Goal: Task Accomplishment & Management: Use online tool/utility

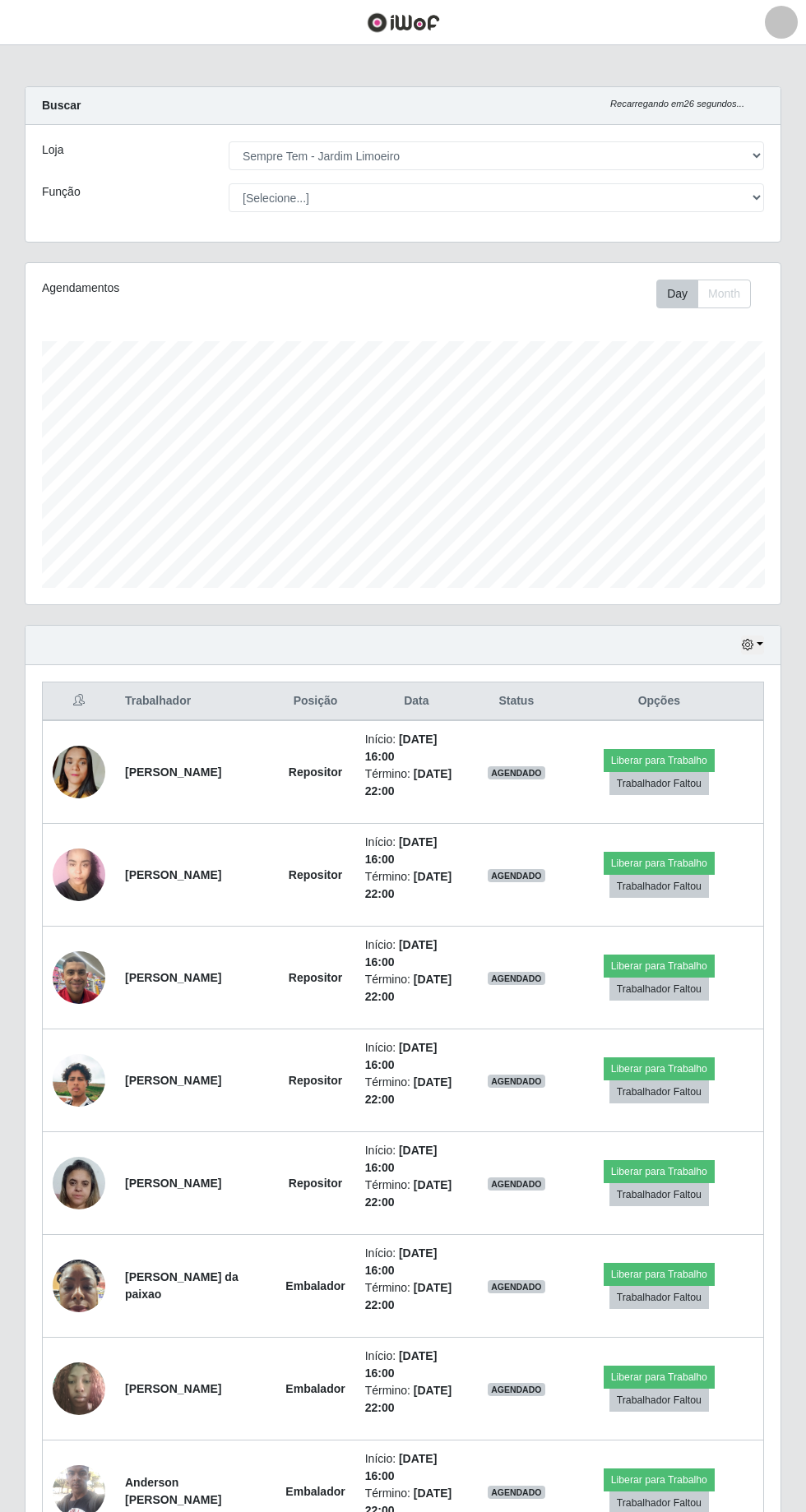
select select "508"
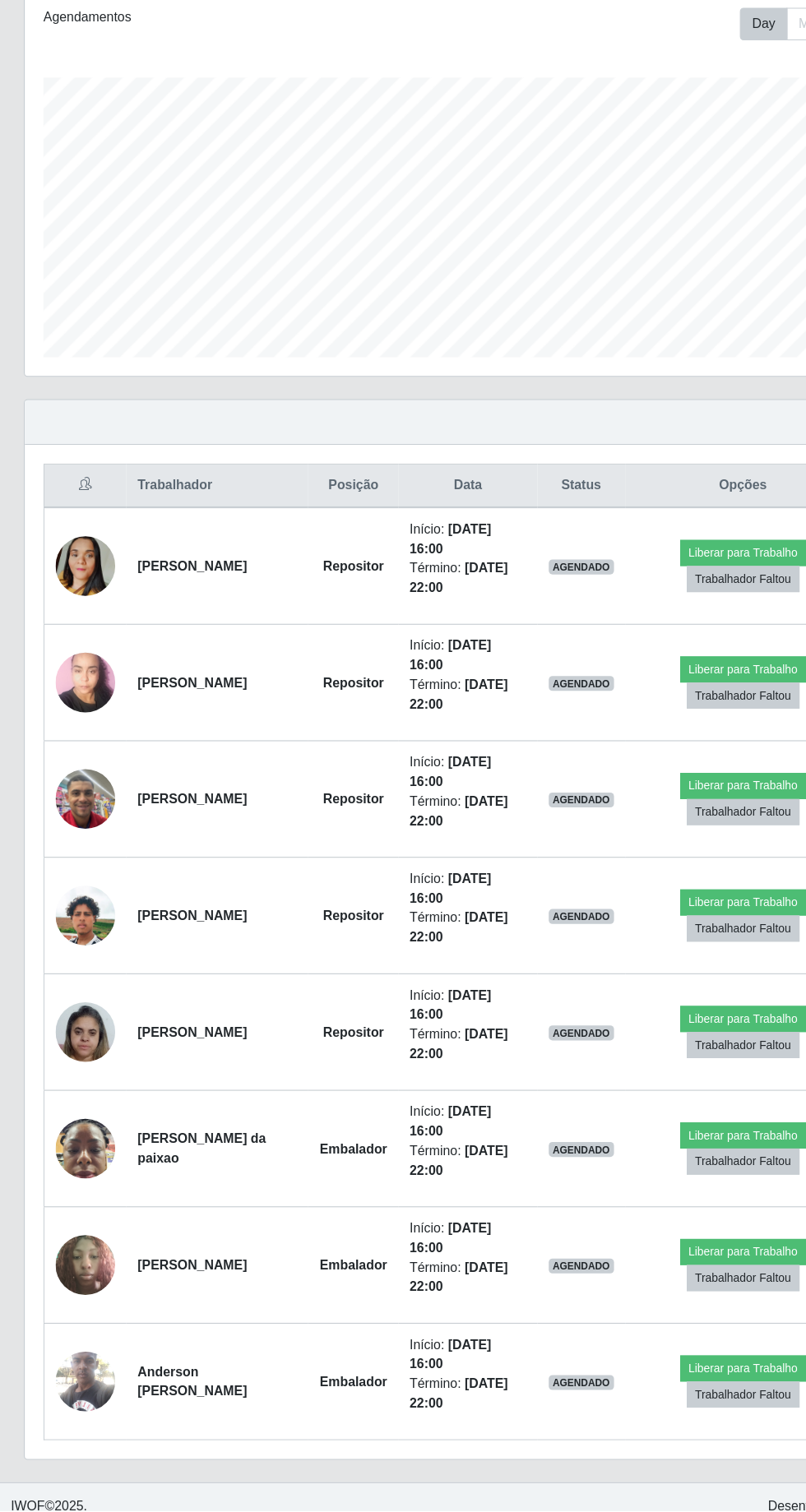
scroll to position [104, 0]
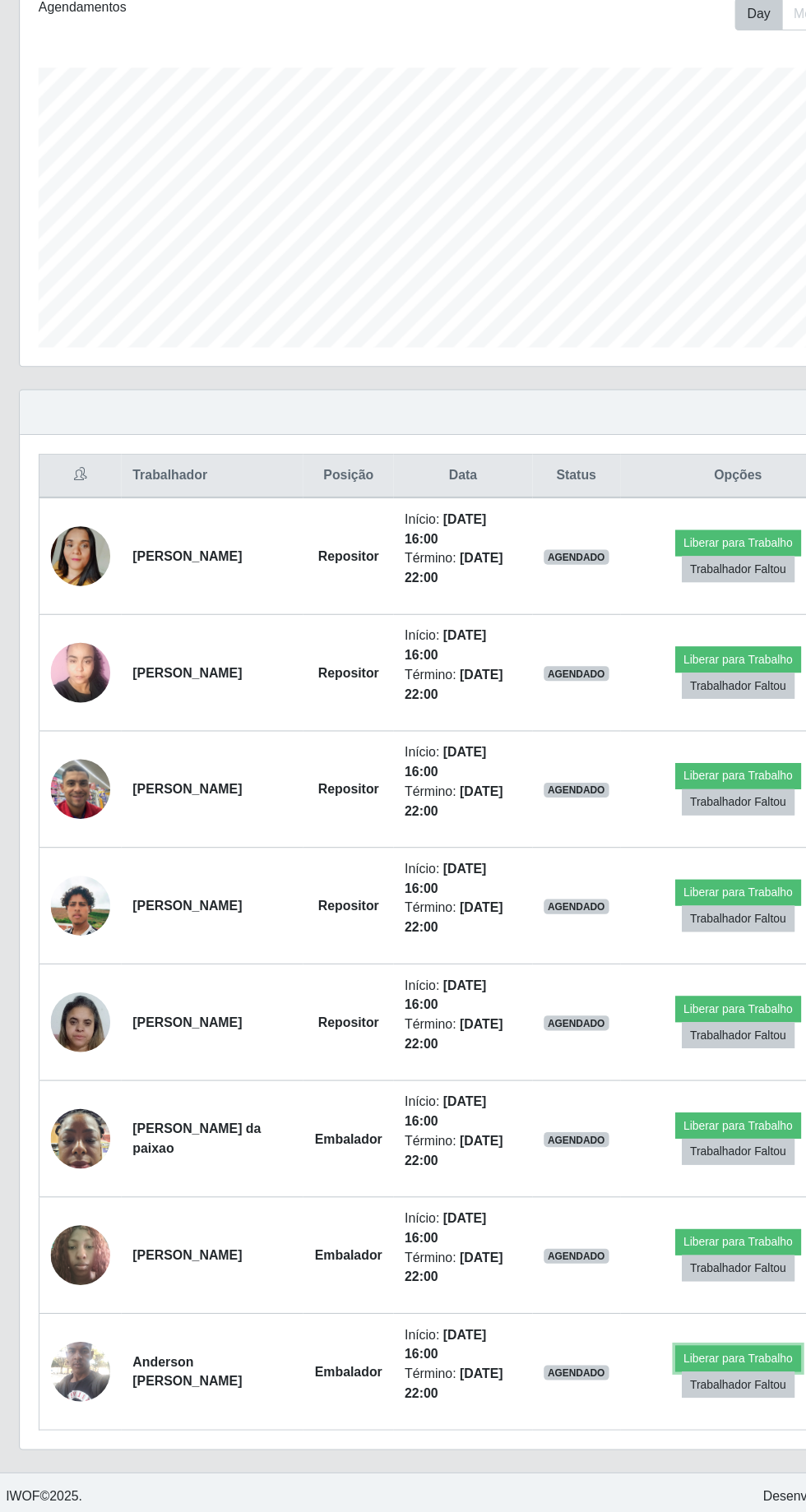
click at [658, 1364] on button "Liberar para Trabalho" at bounding box center [658, 1376] width 111 height 23
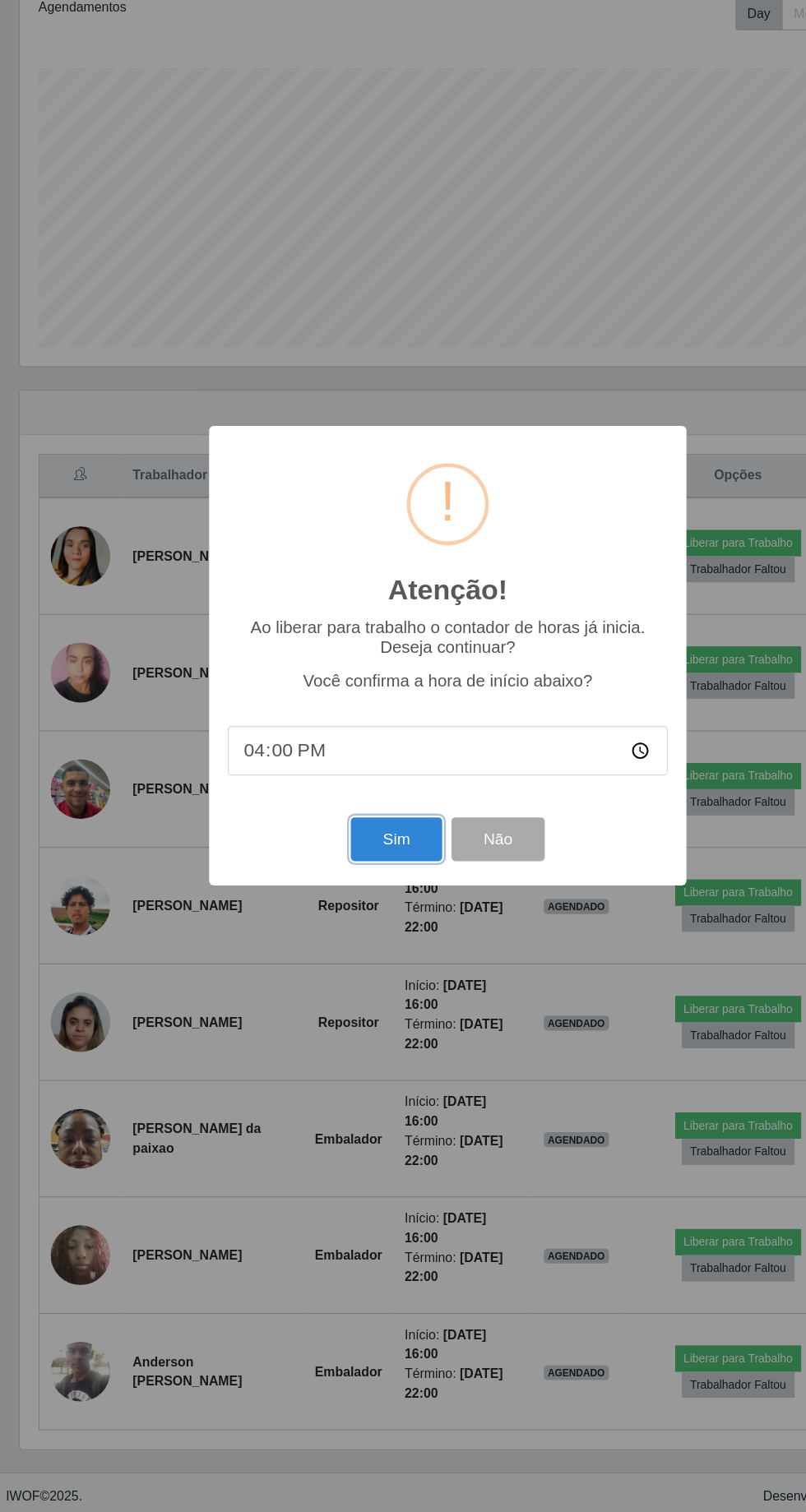
click at [335, 923] on button "Sim" at bounding box center [356, 918] width 80 height 39
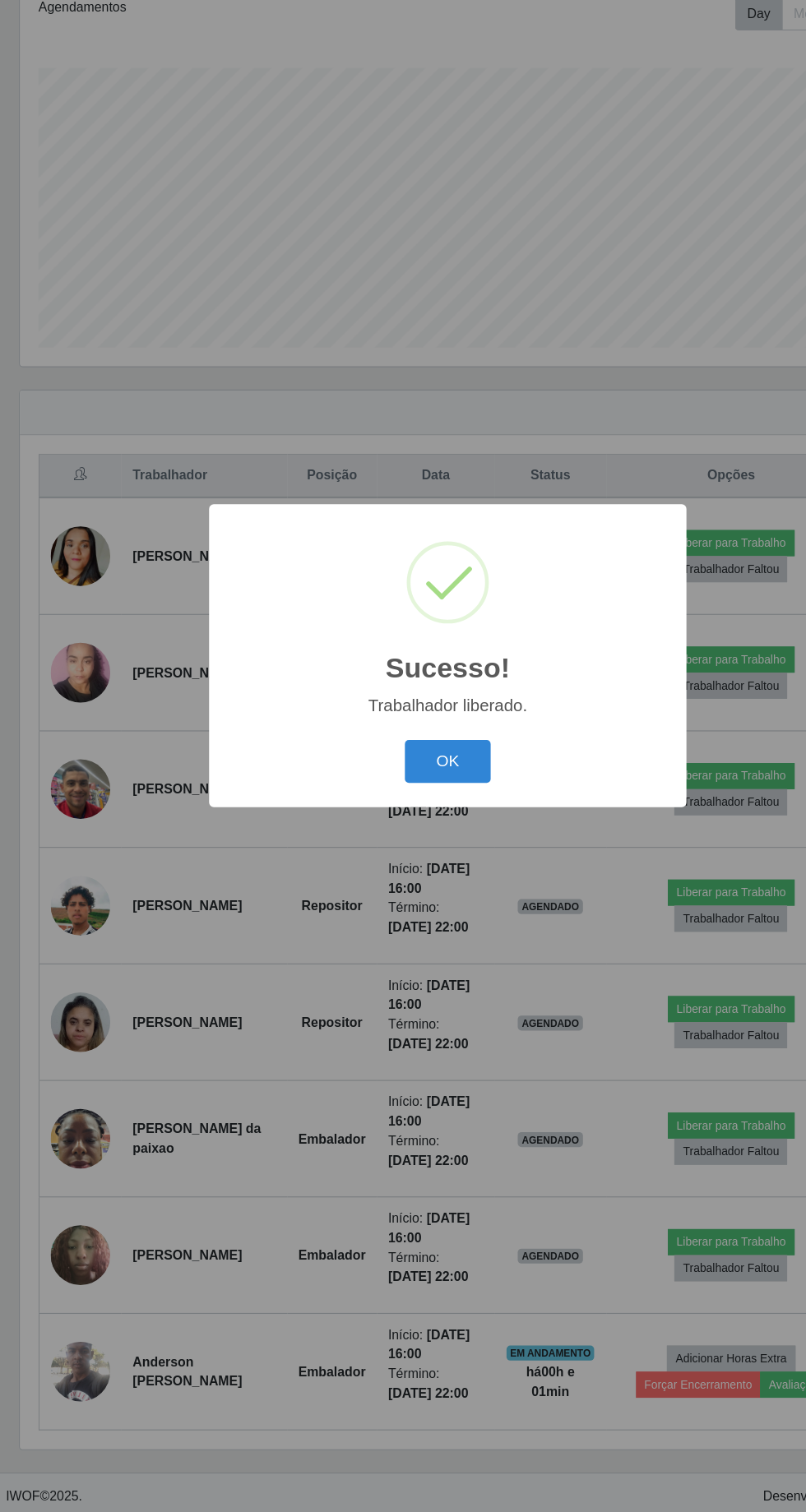
click at [434, 853] on button "OK" at bounding box center [403, 850] width 76 height 39
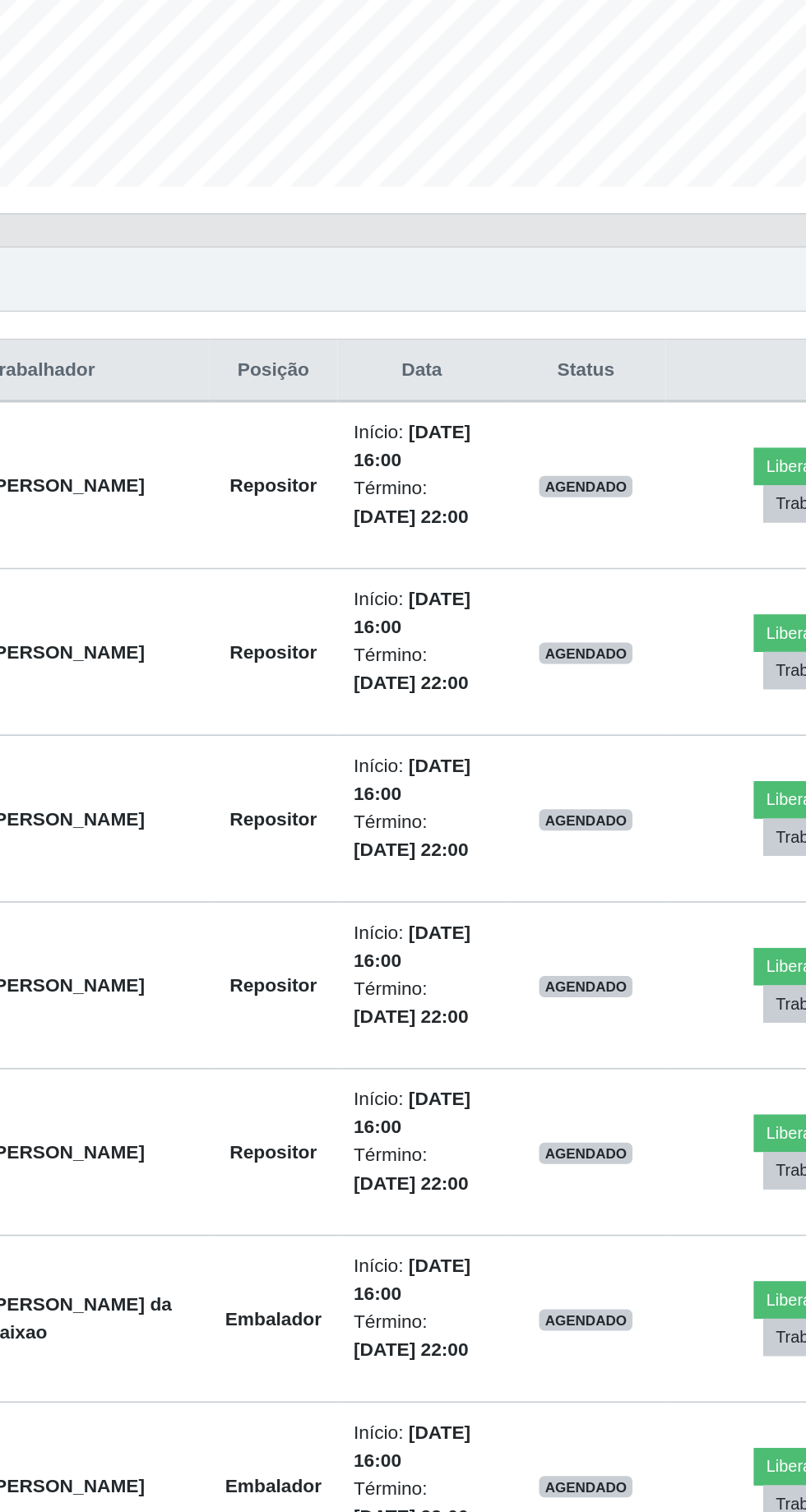
scroll to position [106, 0]
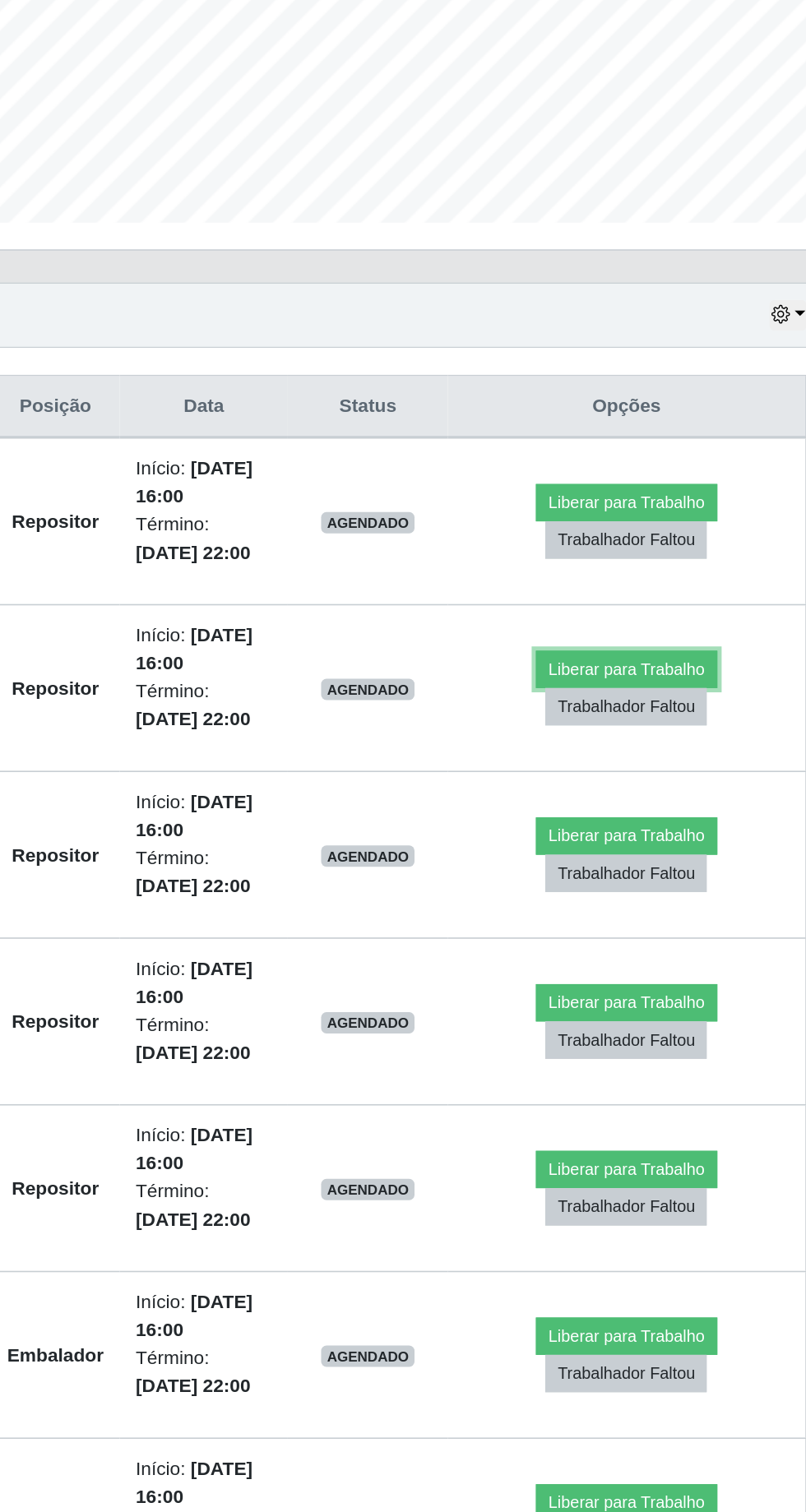
click at [665, 746] on button "Liberar para Trabalho" at bounding box center [652, 757] width 111 height 23
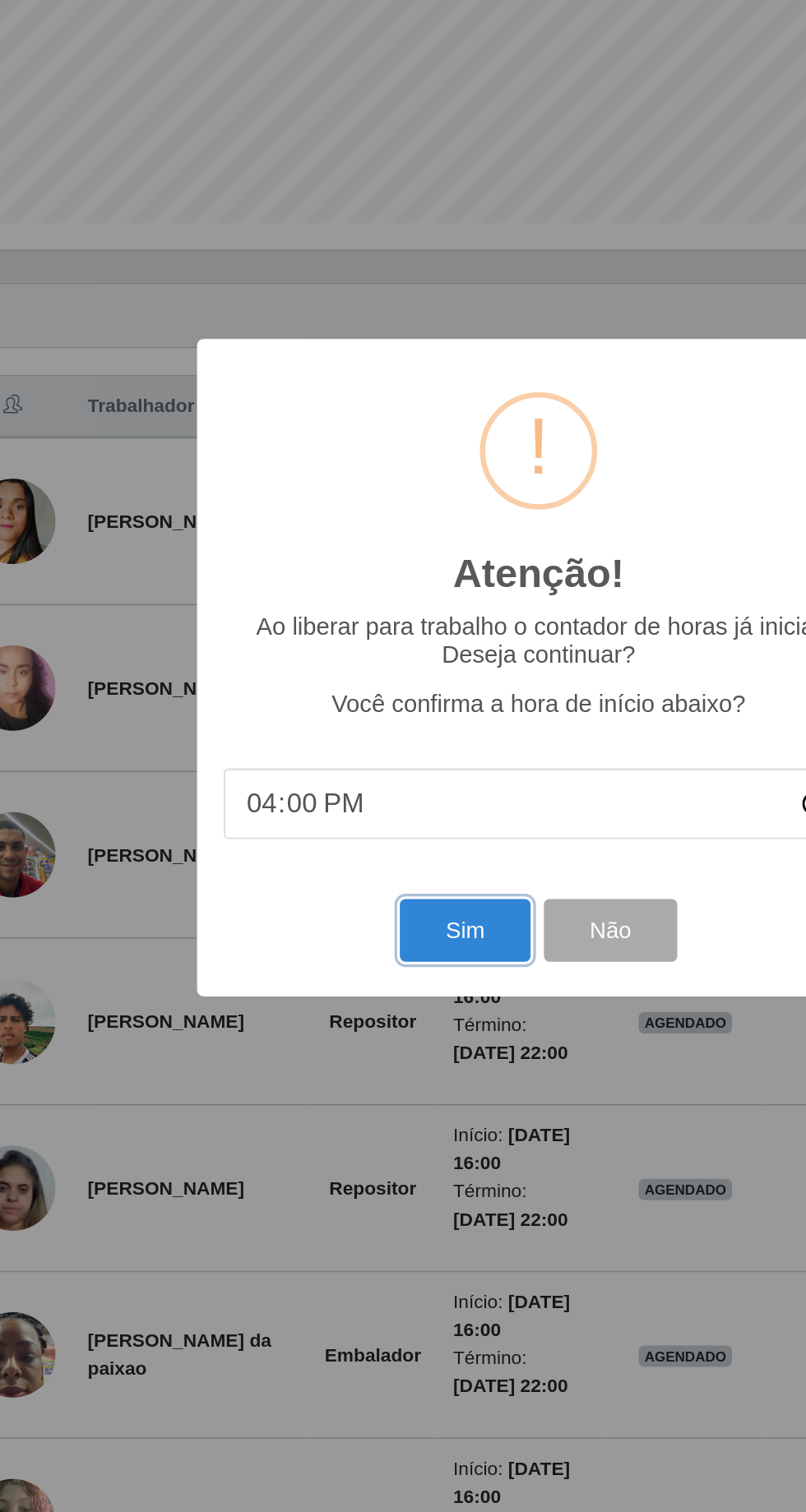
click at [342, 914] on button "Sim" at bounding box center [356, 918] width 80 height 39
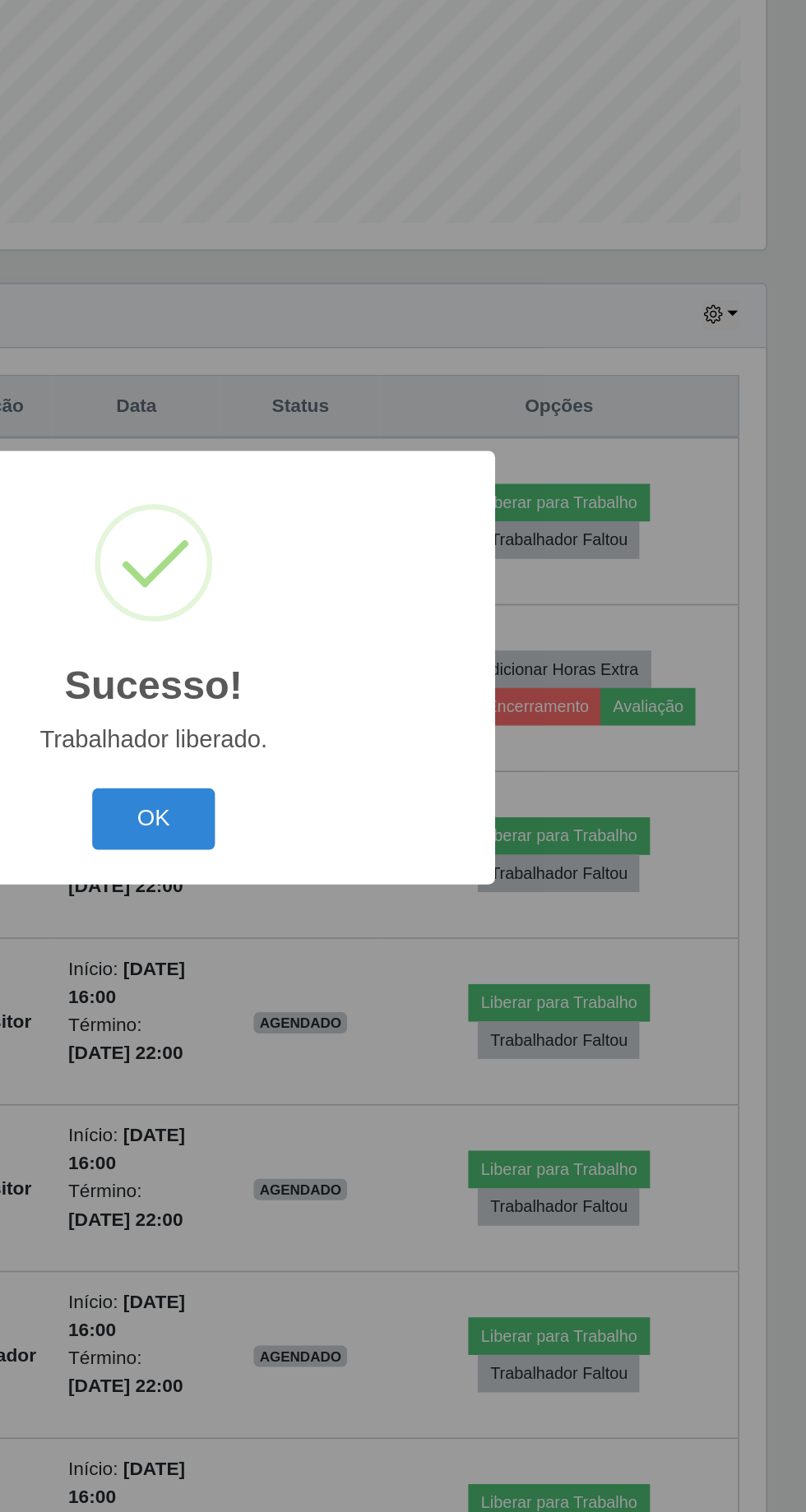
click at [389, 837] on button "OK" at bounding box center [403, 850] width 76 height 39
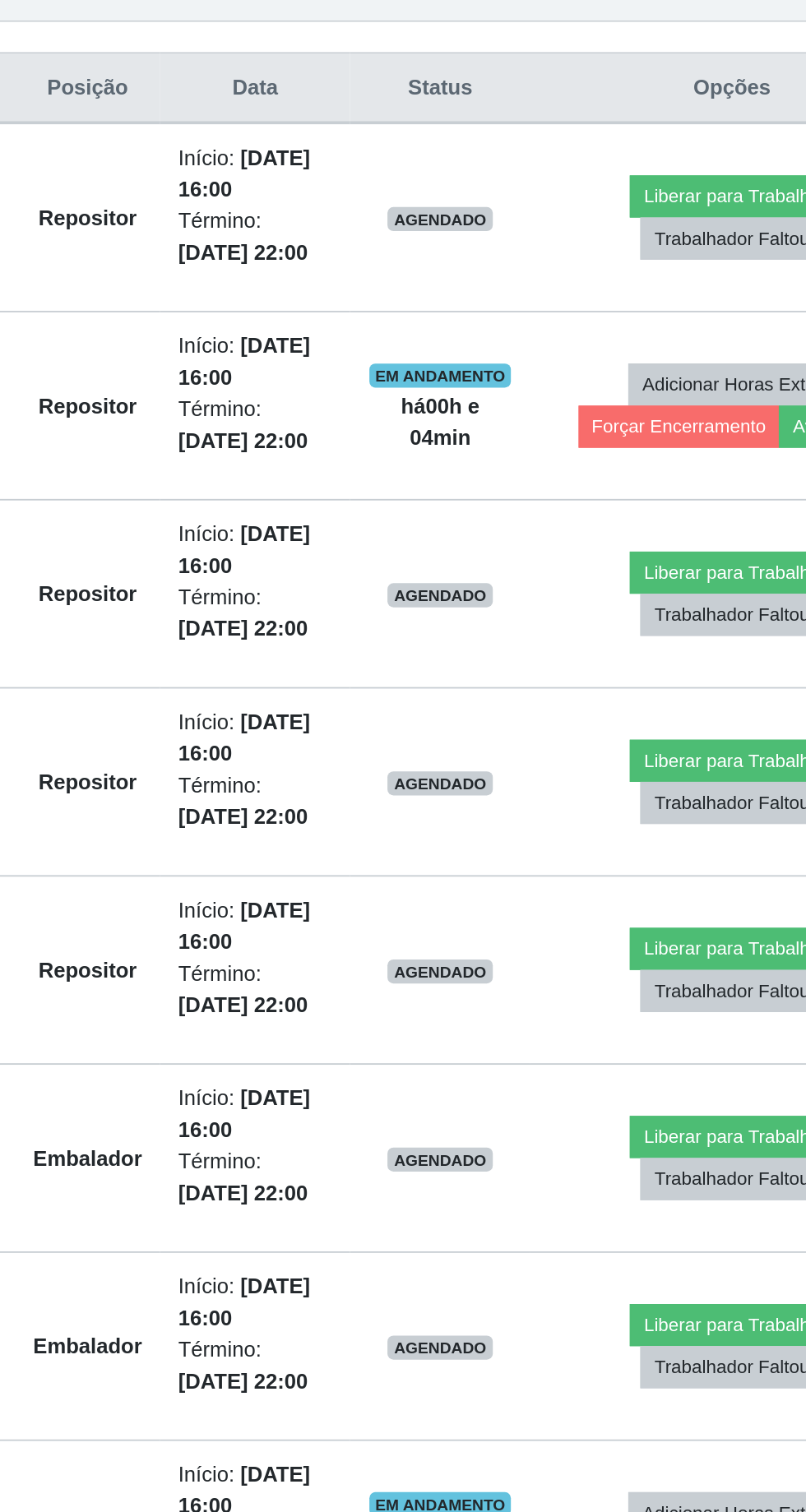
scroll to position [0, 0]
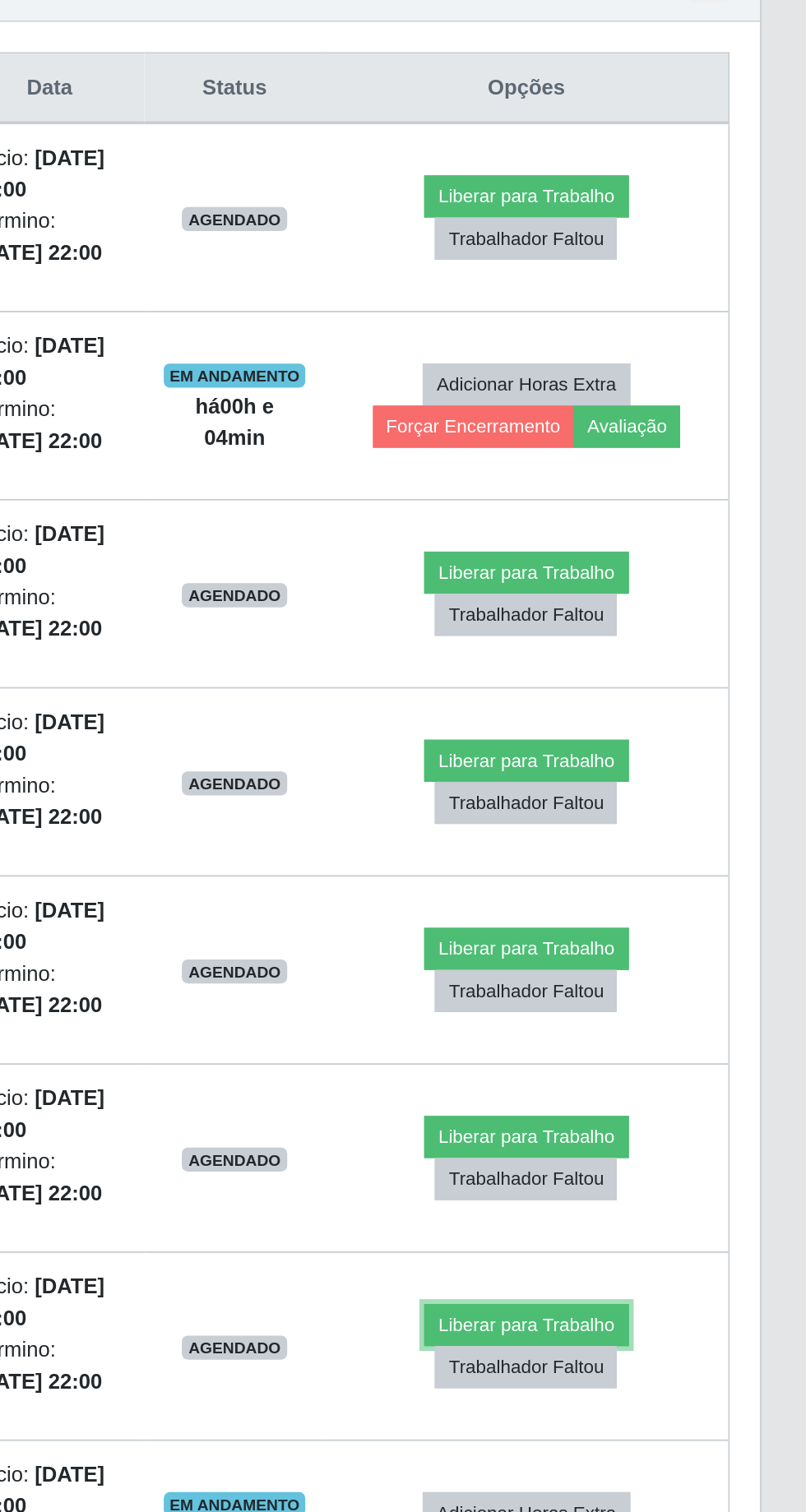
click at [648, 1370] on button "Liberar para Trabalho" at bounding box center [652, 1377] width 111 height 23
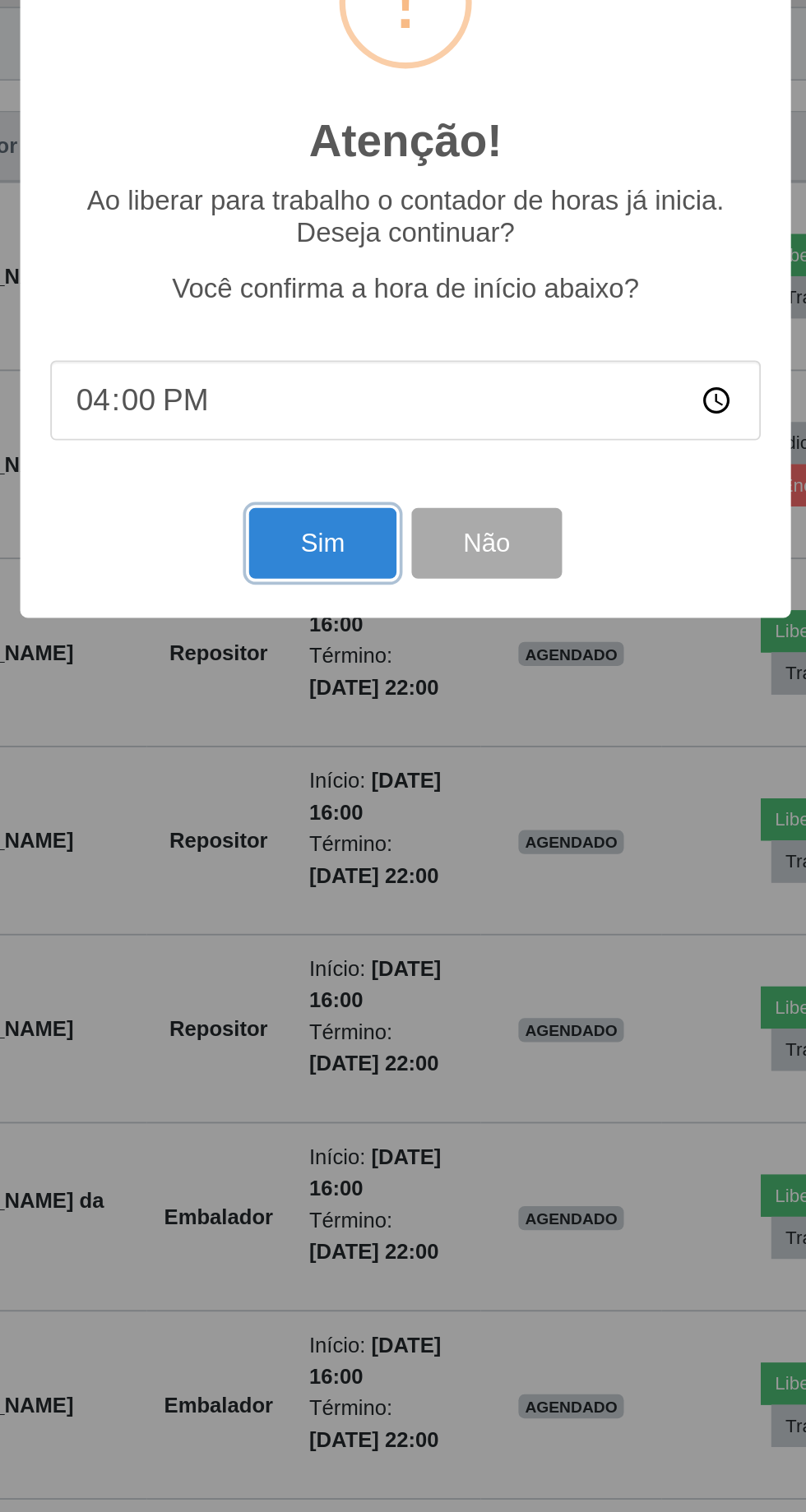
click at [345, 922] on button "Sim" at bounding box center [356, 918] width 80 height 39
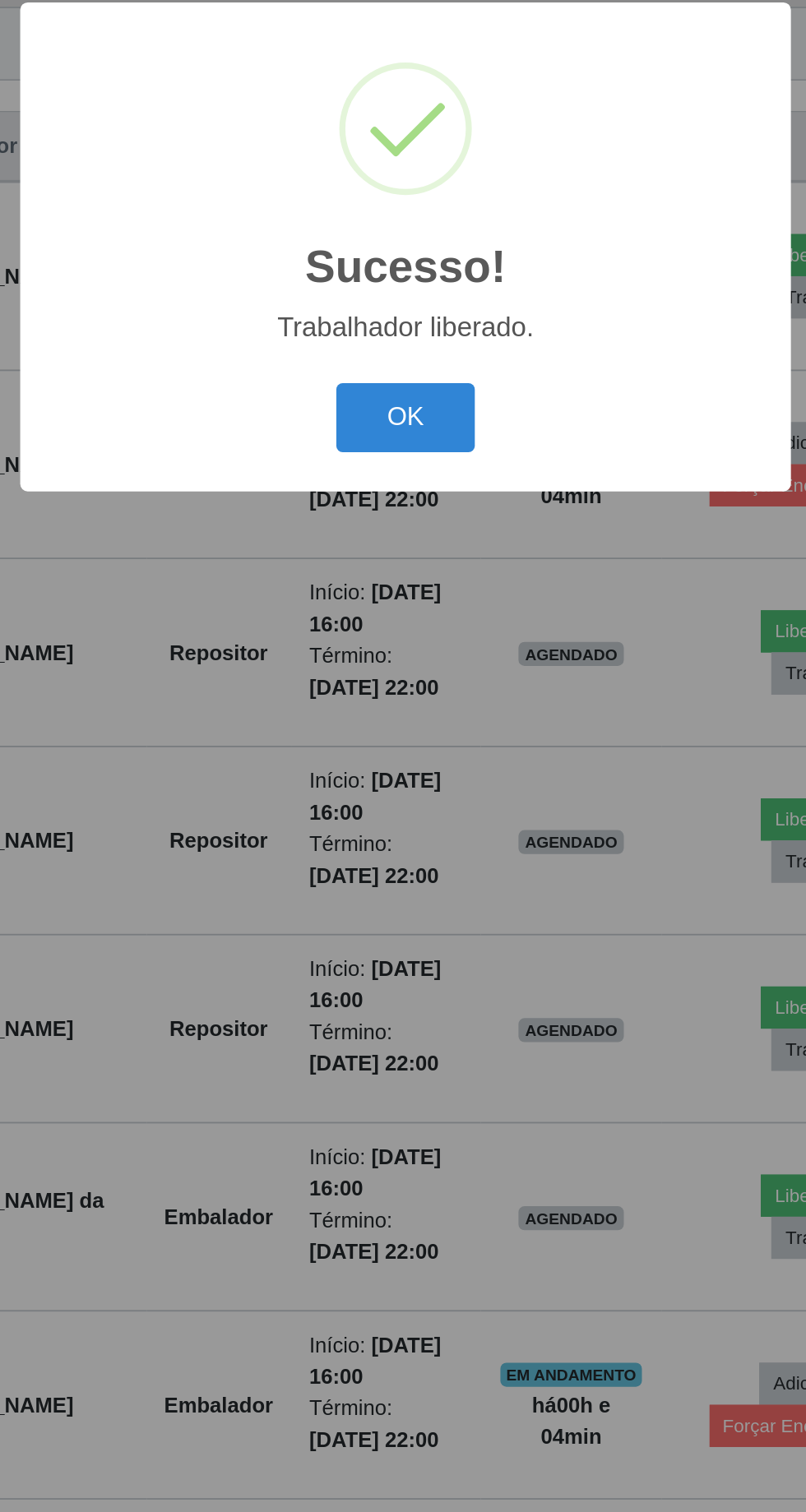
click at [388, 853] on button "OK" at bounding box center [403, 850] width 76 height 39
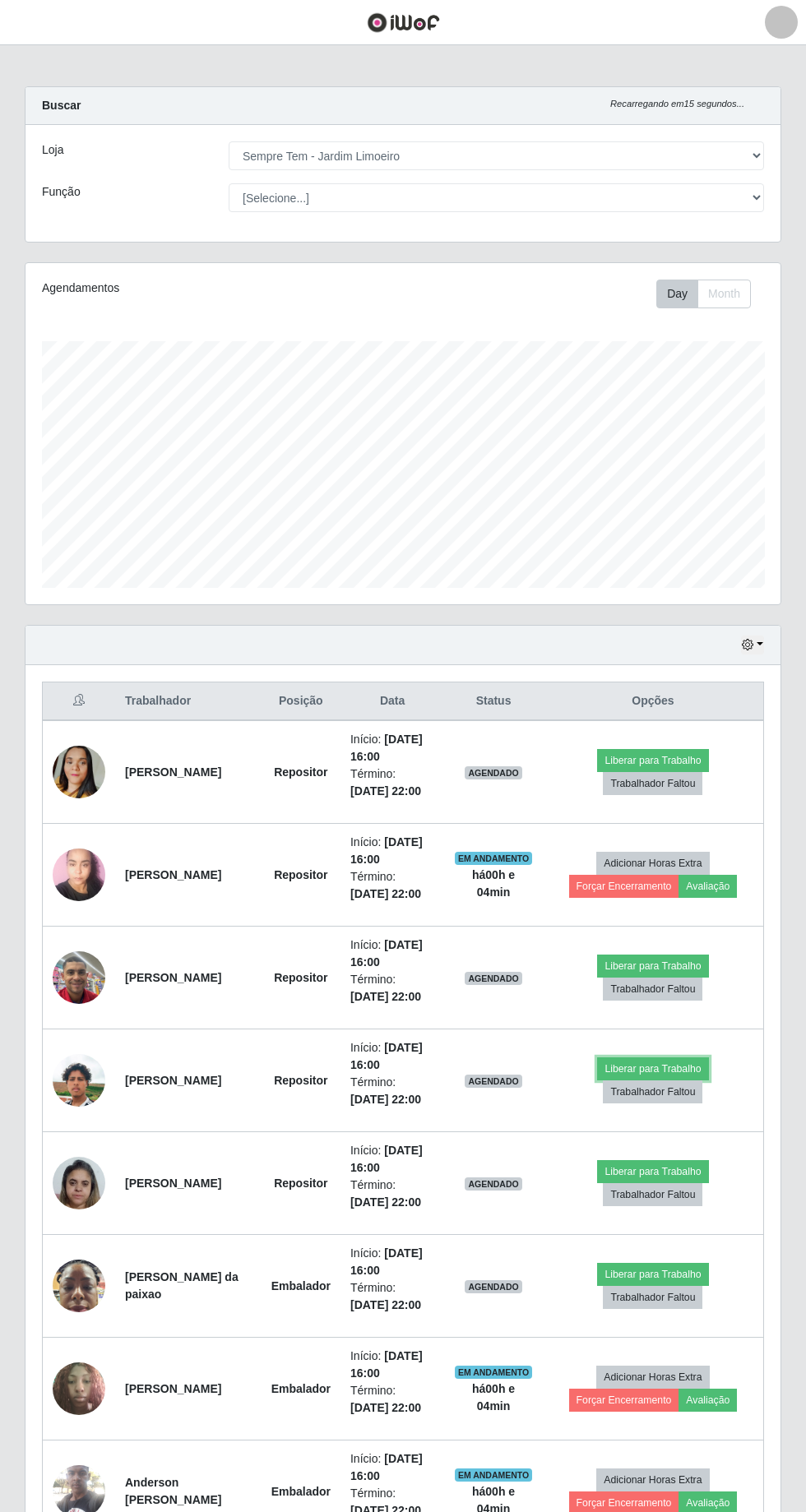
click at [676, 1066] on button "Liberar para Trabalho" at bounding box center [652, 1069] width 111 height 23
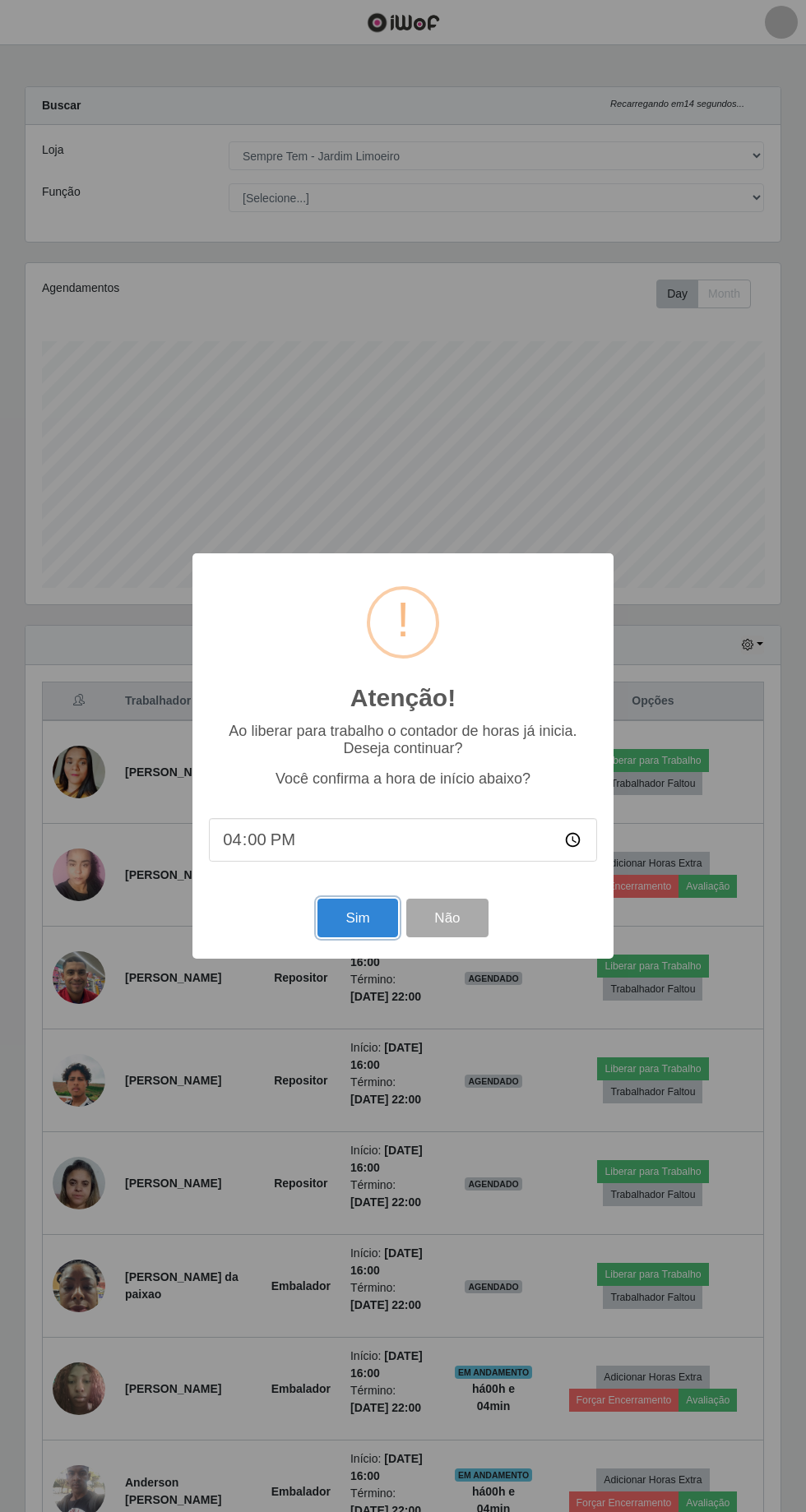
click at [356, 919] on button "Sim" at bounding box center [356, 918] width 80 height 39
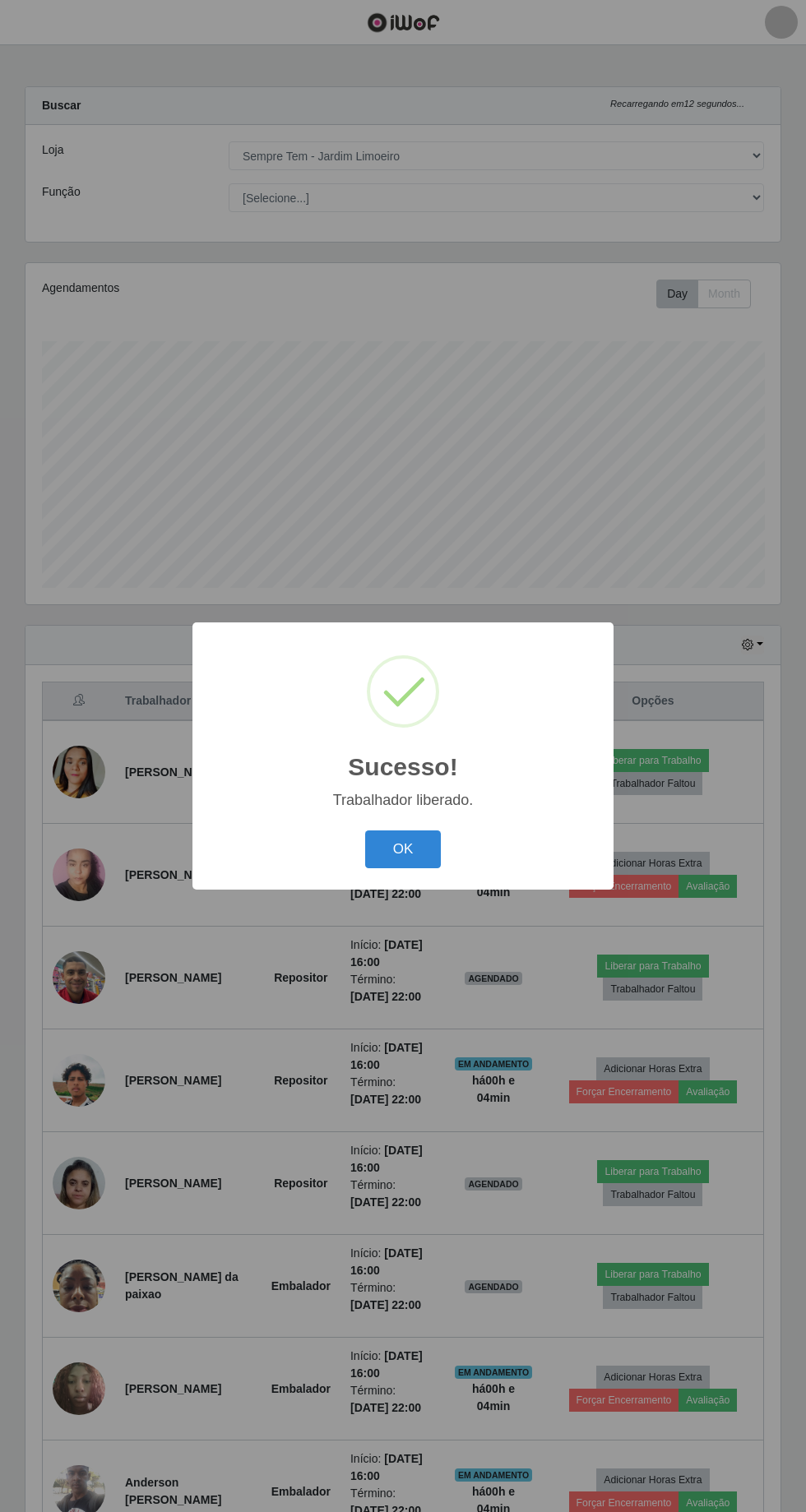
click at [428, 867] on button "OK" at bounding box center [403, 850] width 76 height 39
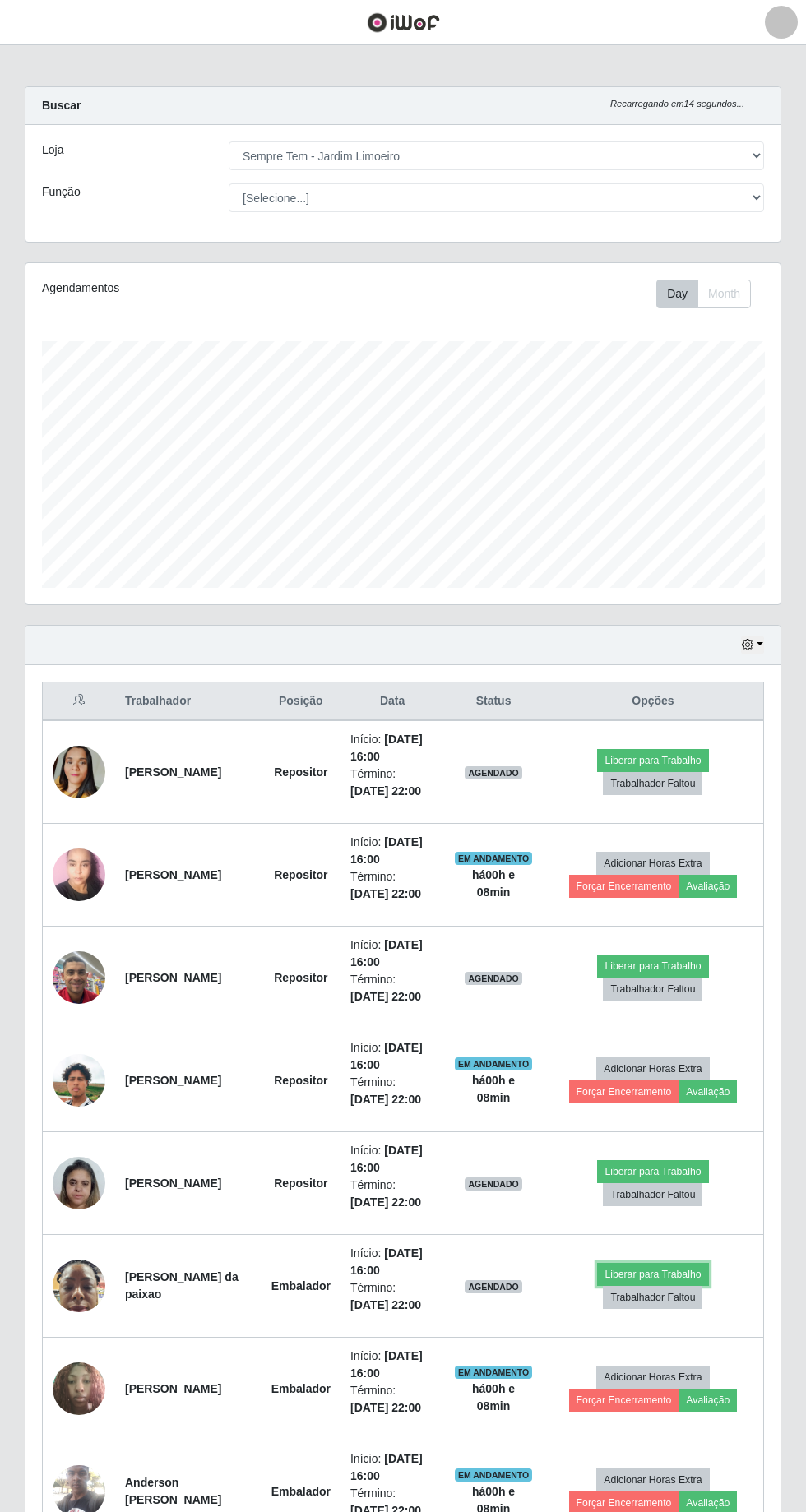
click at [680, 1268] on button "Liberar para Trabalho" at bounding box center [652, 1274] width 111 height 23
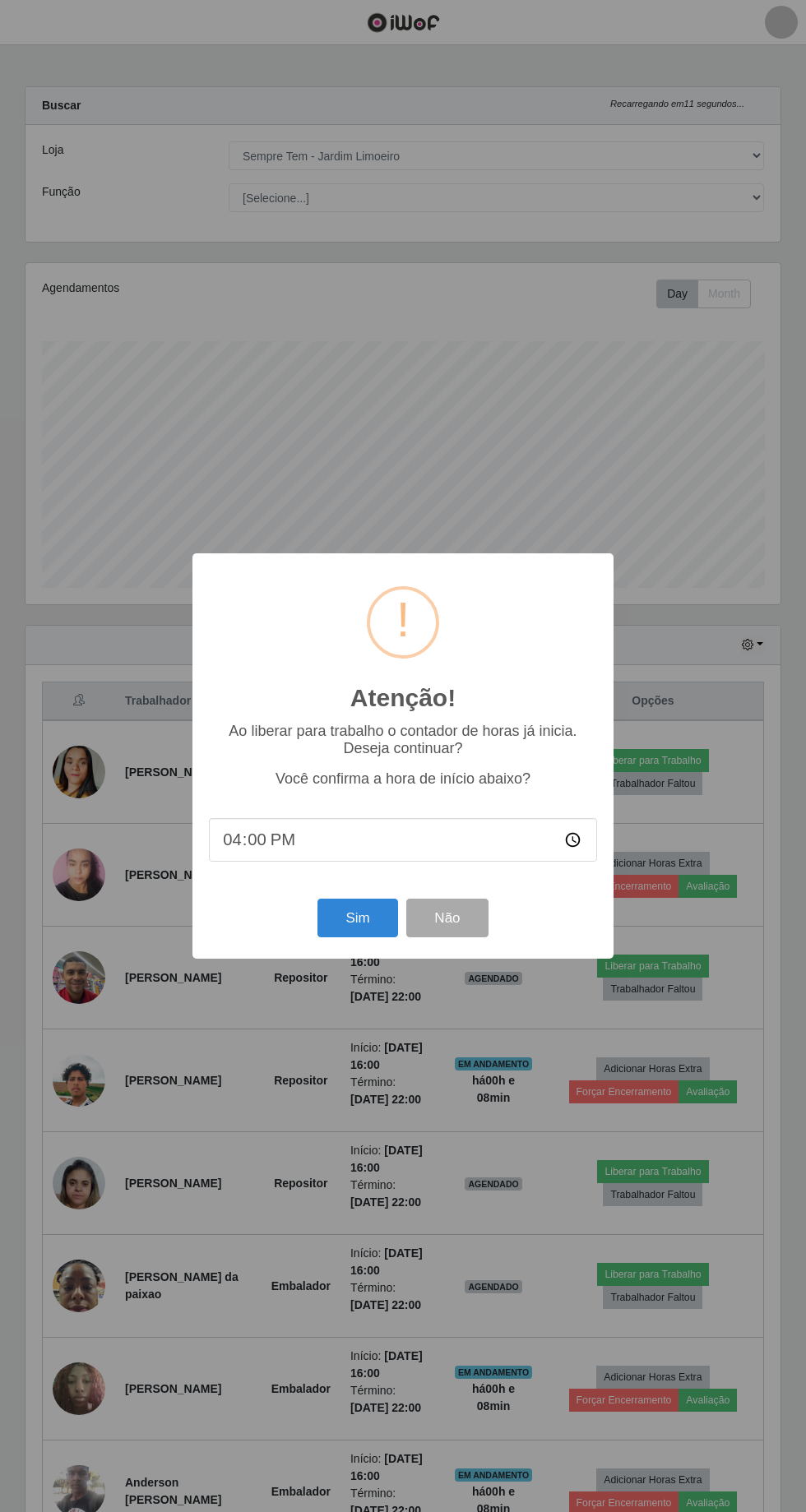
click at [355, 861] on input "16:00" at bounding box center [403, 840] width 388 height 44
type input "16:05"
click at [367, 937] on button "Sim" at bounding box center [356, 918] width 80 height 39
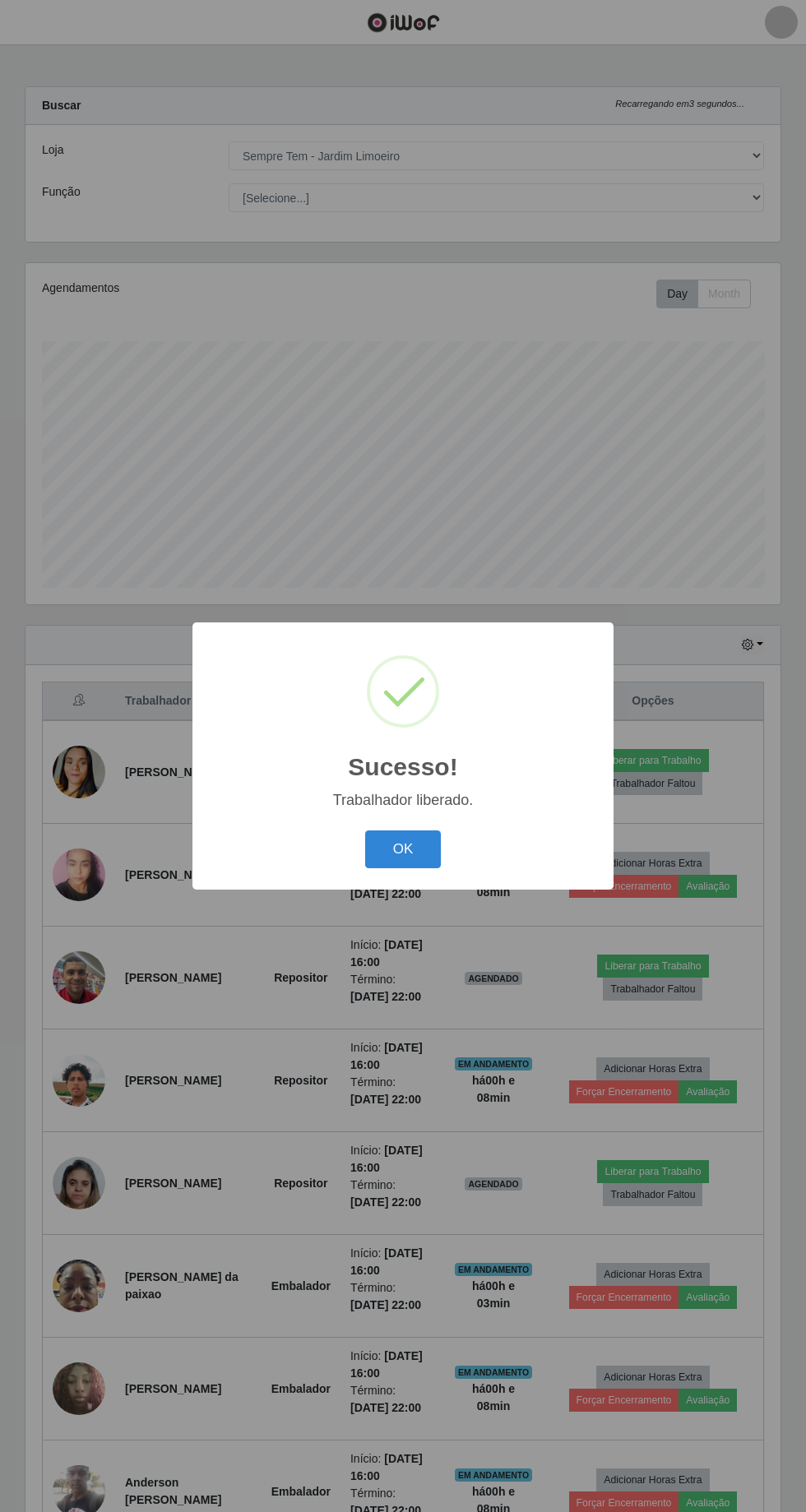
click at [419, 869] on button "OK" at bounding box center [403, 850] width 76 height 39
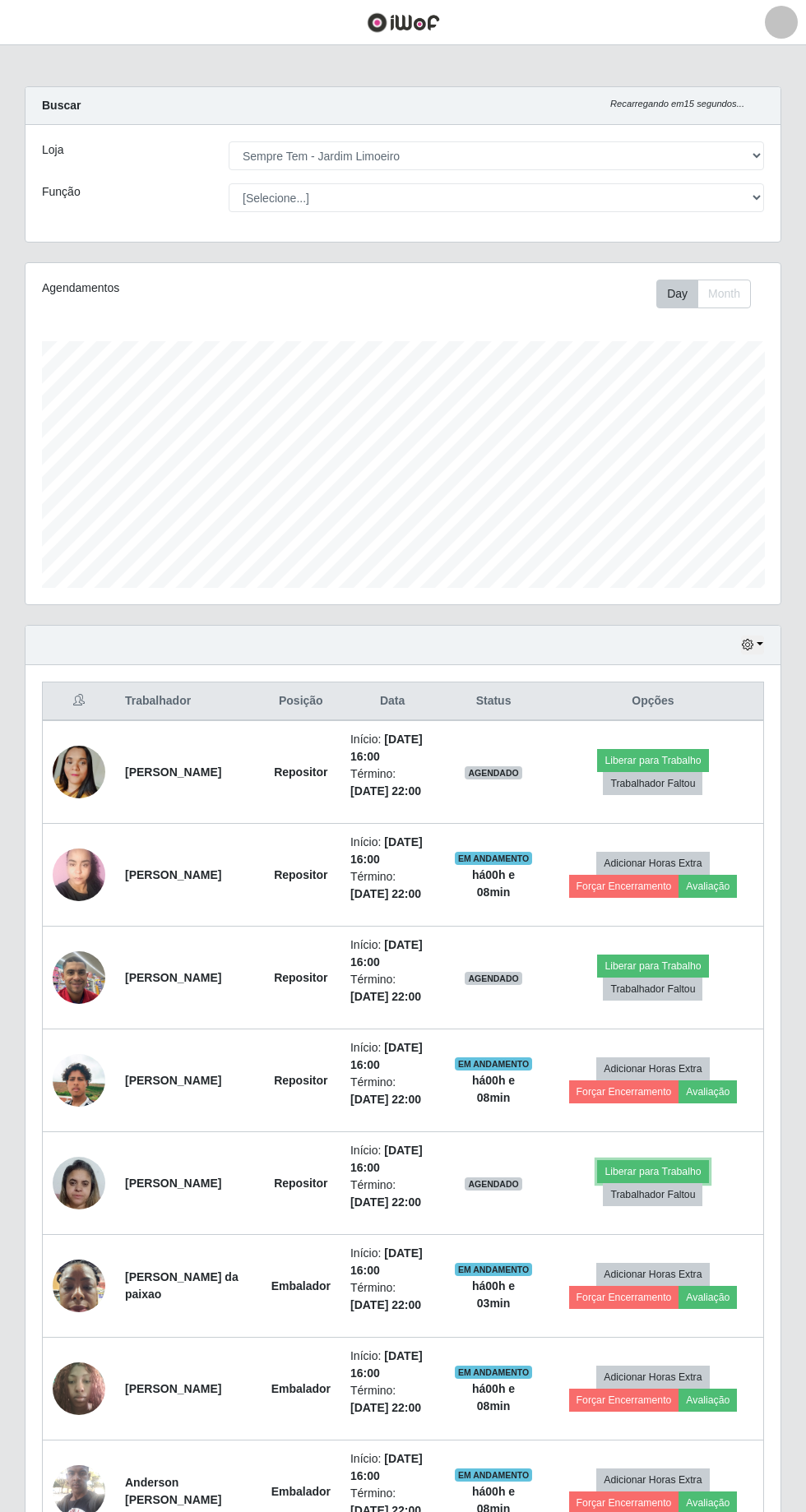
click at [652, 1165] on button "Liberar para Trabalho" at bounding box center [652, 1171] width 111 height 23
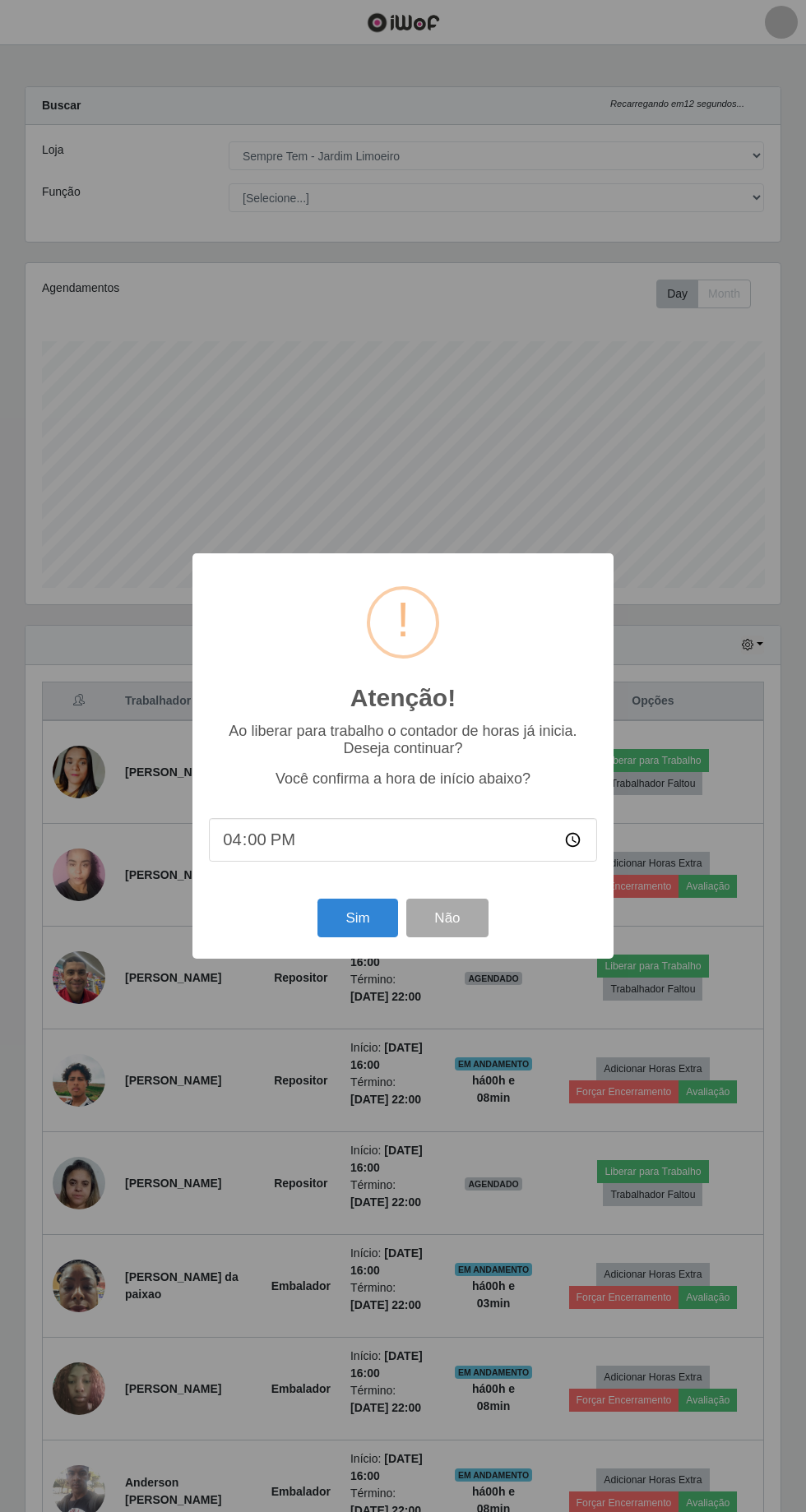
click at [407, 861] on input "16:00" at bounding box center [403, 840] width 388 height 44
type input "16:05"
click at [350, 937] on button "Sim" at bounding box center [356, 918] width 80 height 39
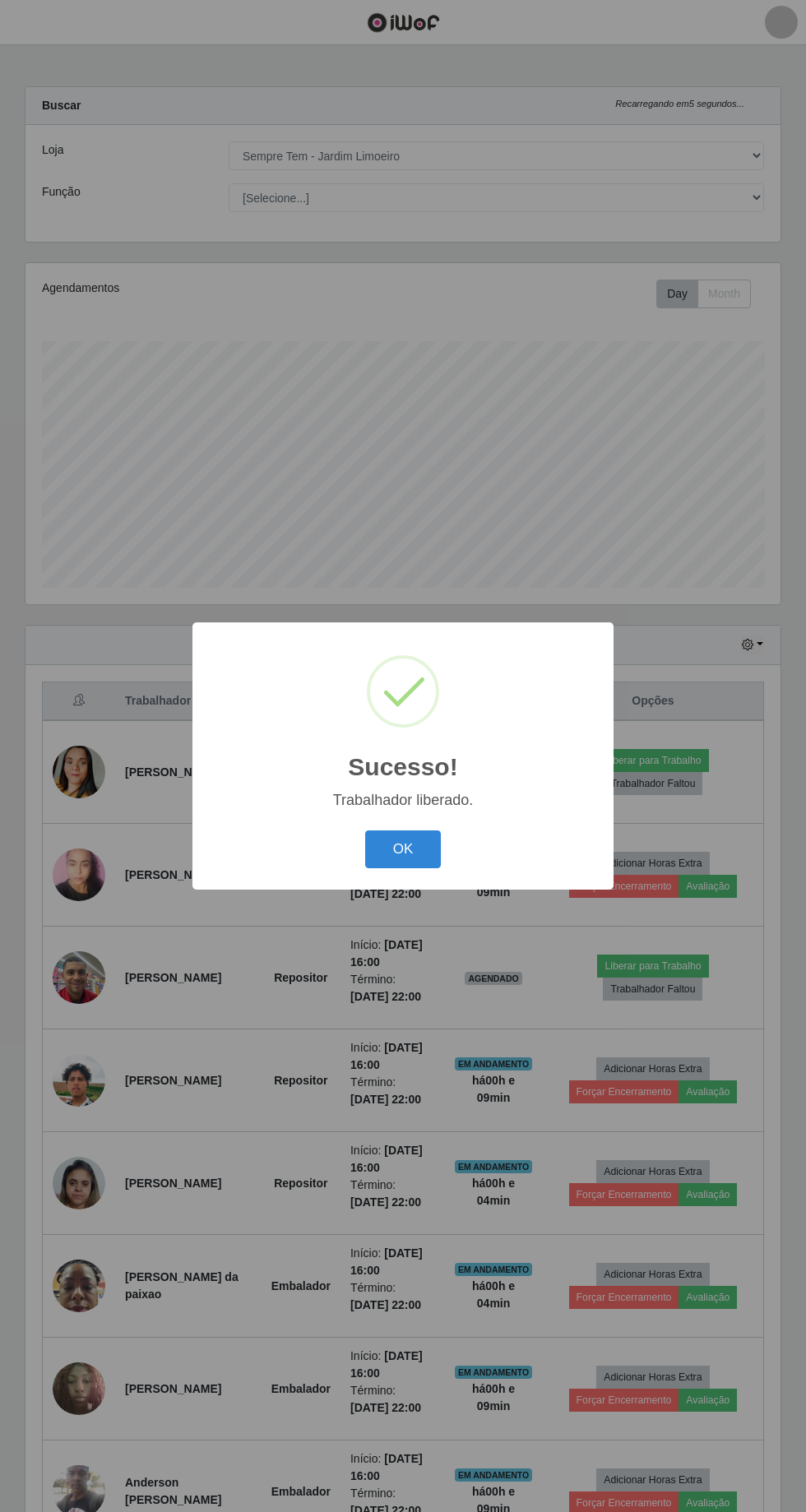
click at [415, 869] on button "OK" at bounding box center [403, 850] width 76 height 39
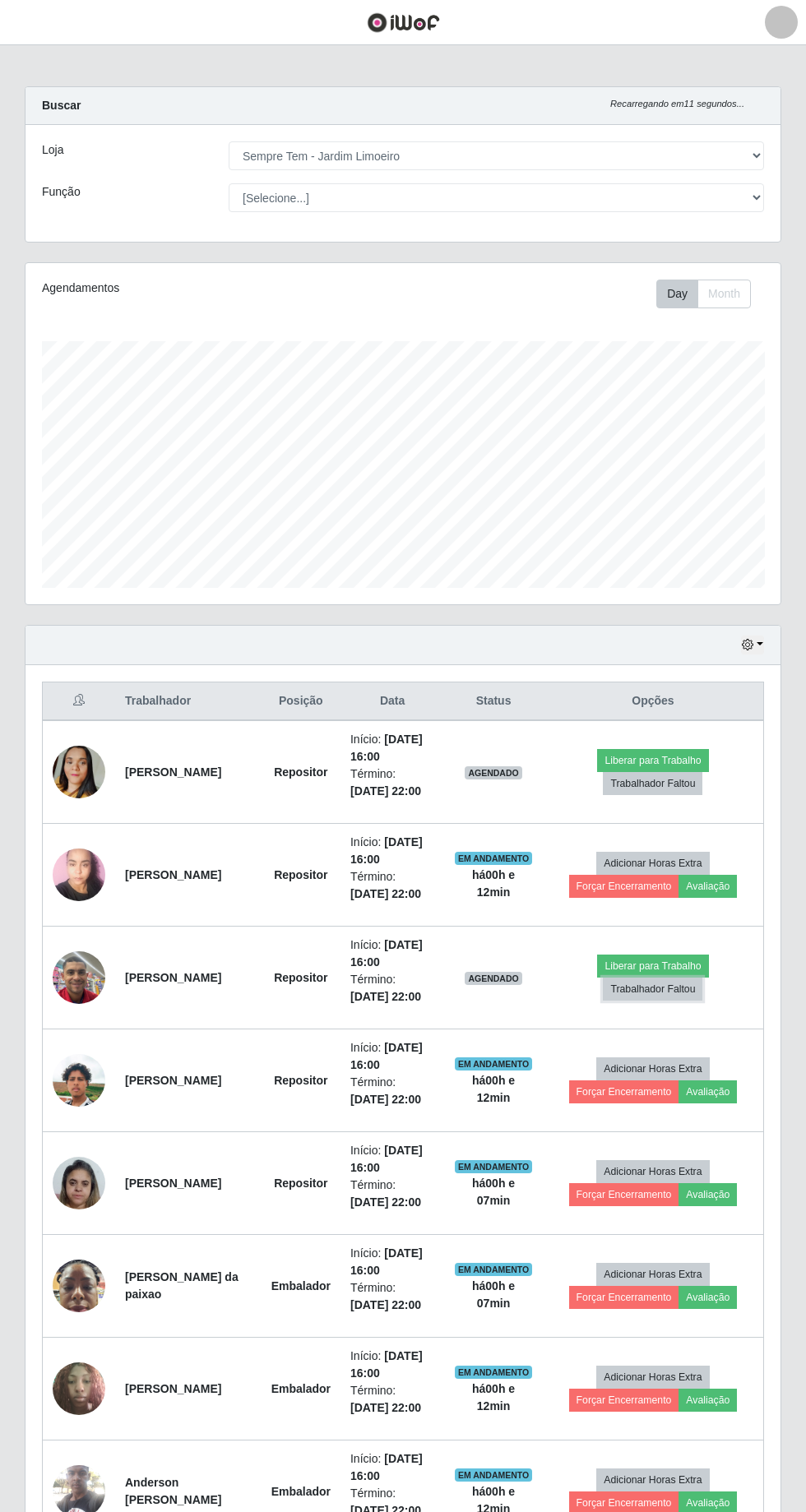
click at [671, 977] on button "Trabalhador Faltou" at bounding box center [651, 989] width 99 height 23
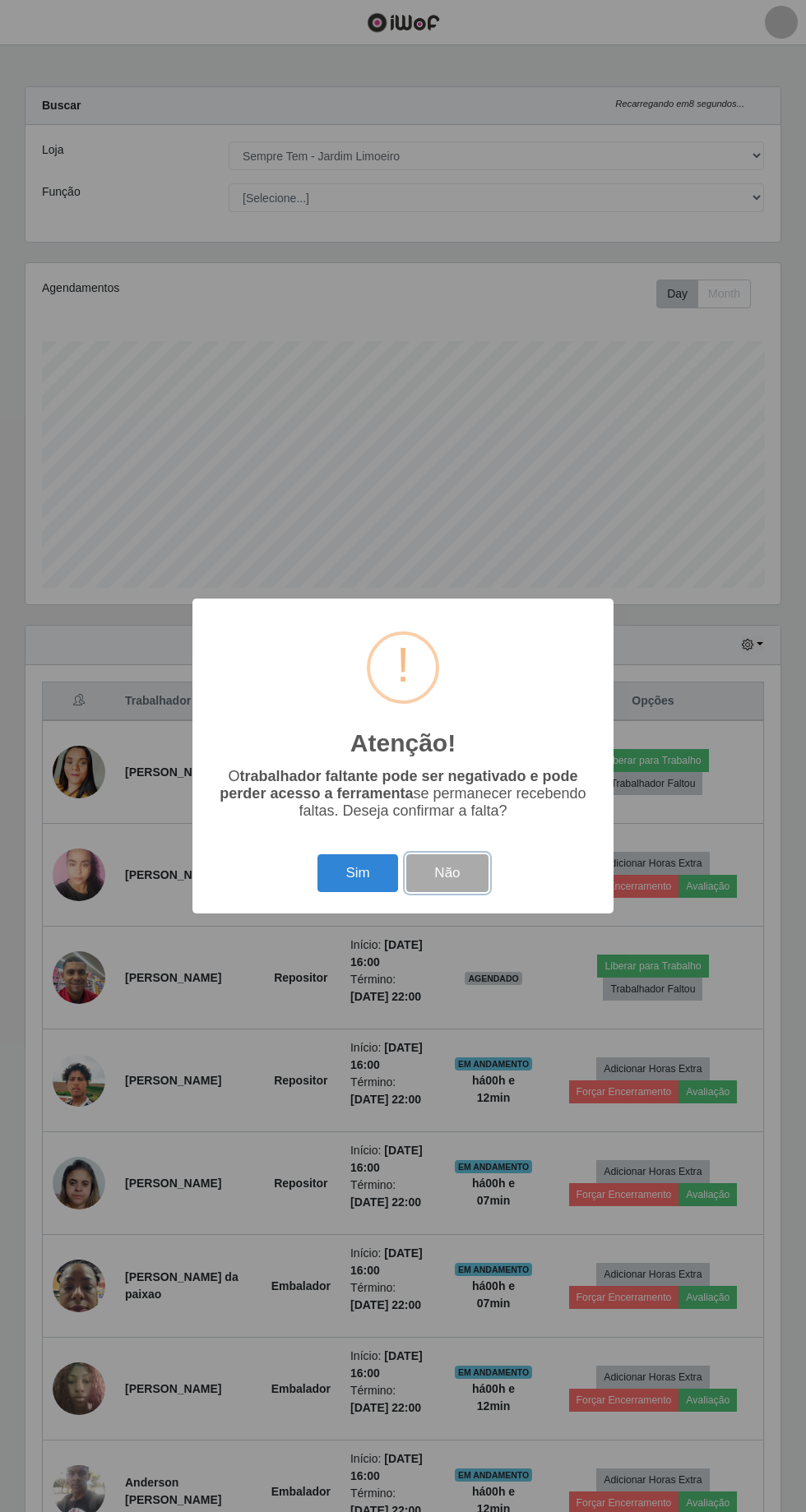
click at [471, 893] on button "Não" at bounding box center [447, 874] width 82 height 39
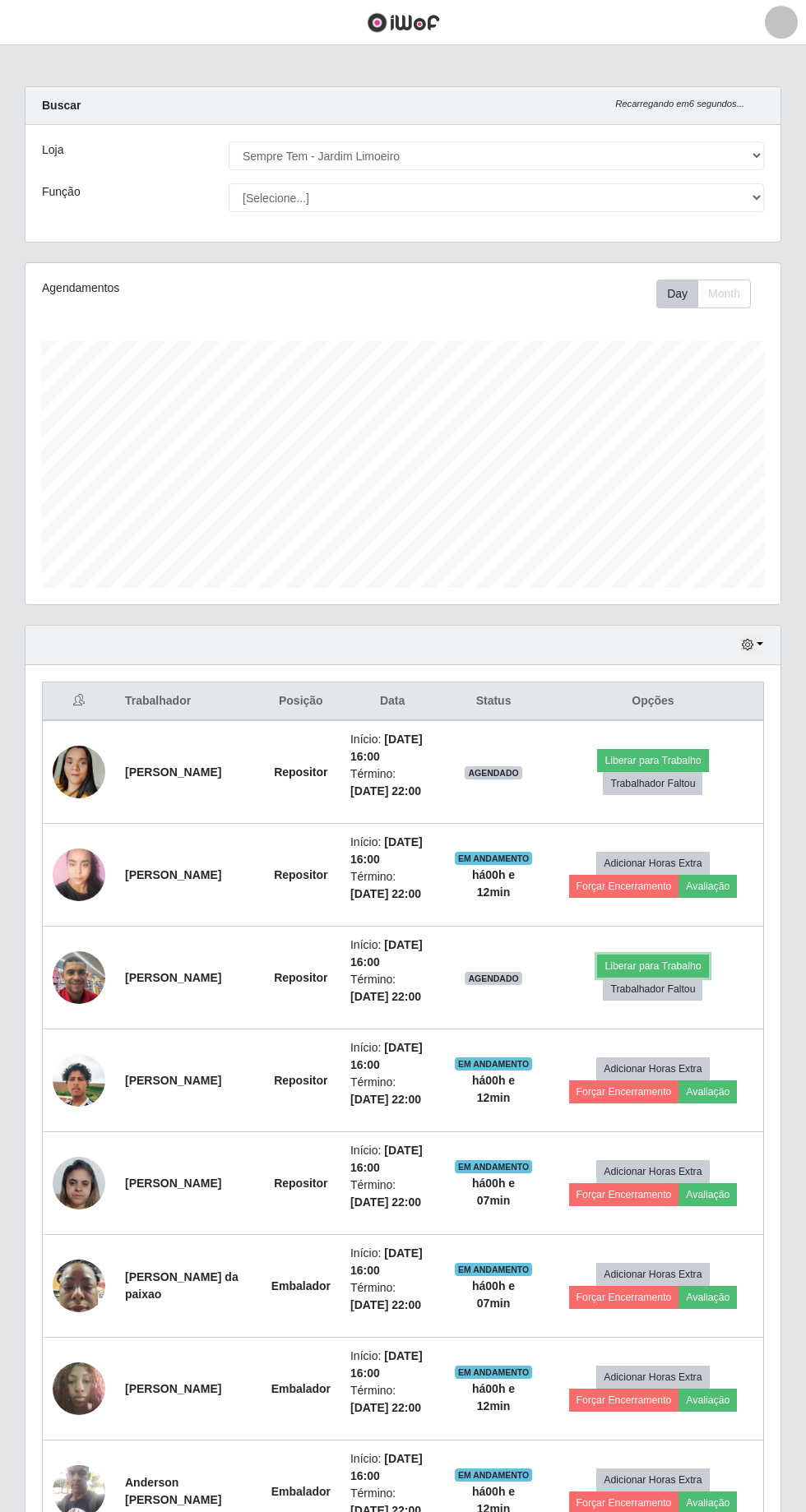
click at [661, 965] on button "Liberar para Trabalho" at bounding box center [652, 966] width 111 height 23
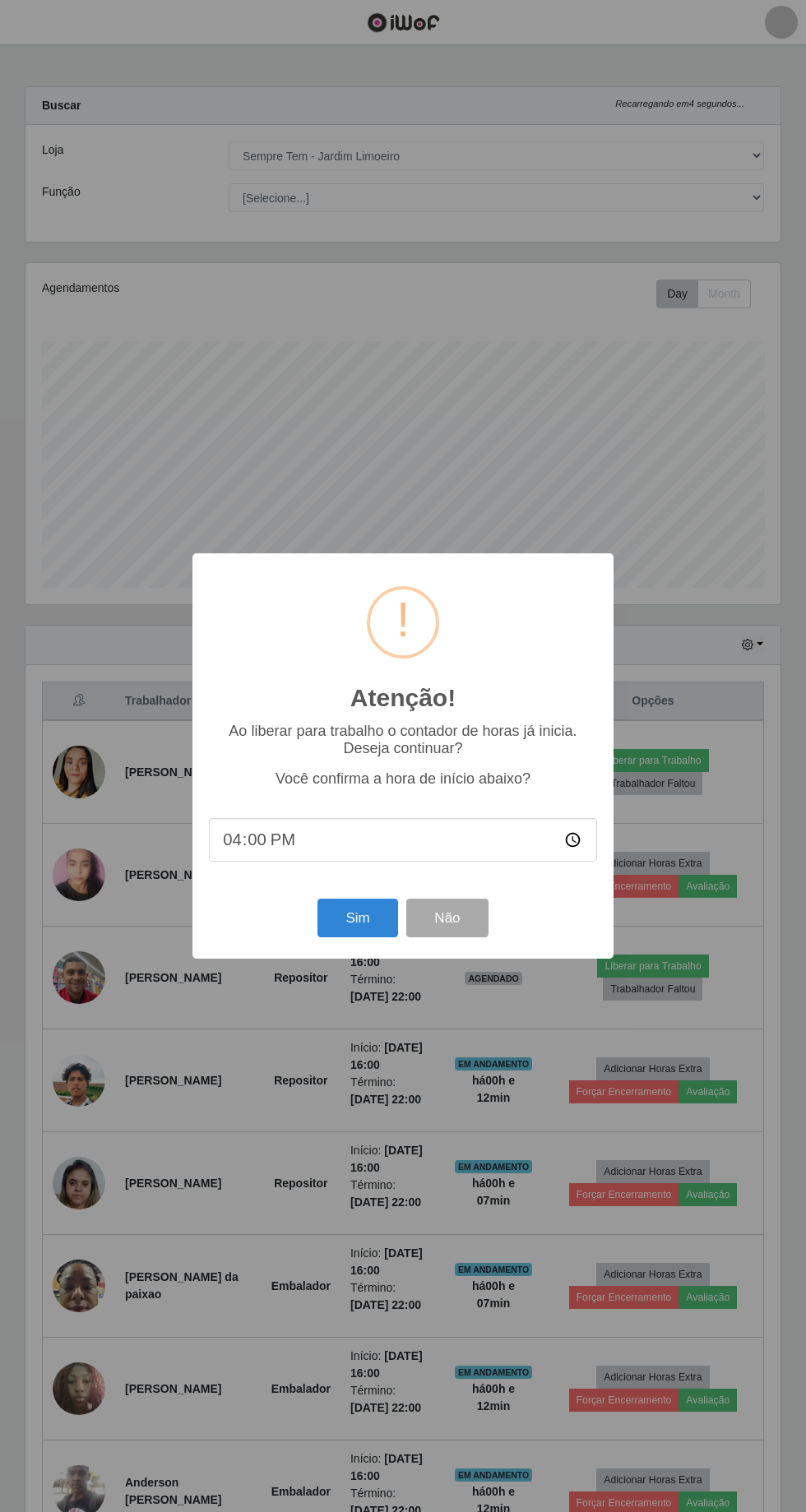
click at [425, 861] on input "16:00" at bounding box center [403, 840] width 388 height 44
type input "16:10"
click at [363, 937] on button "Sim" at bounding box center [356, 918] width 80 height 39
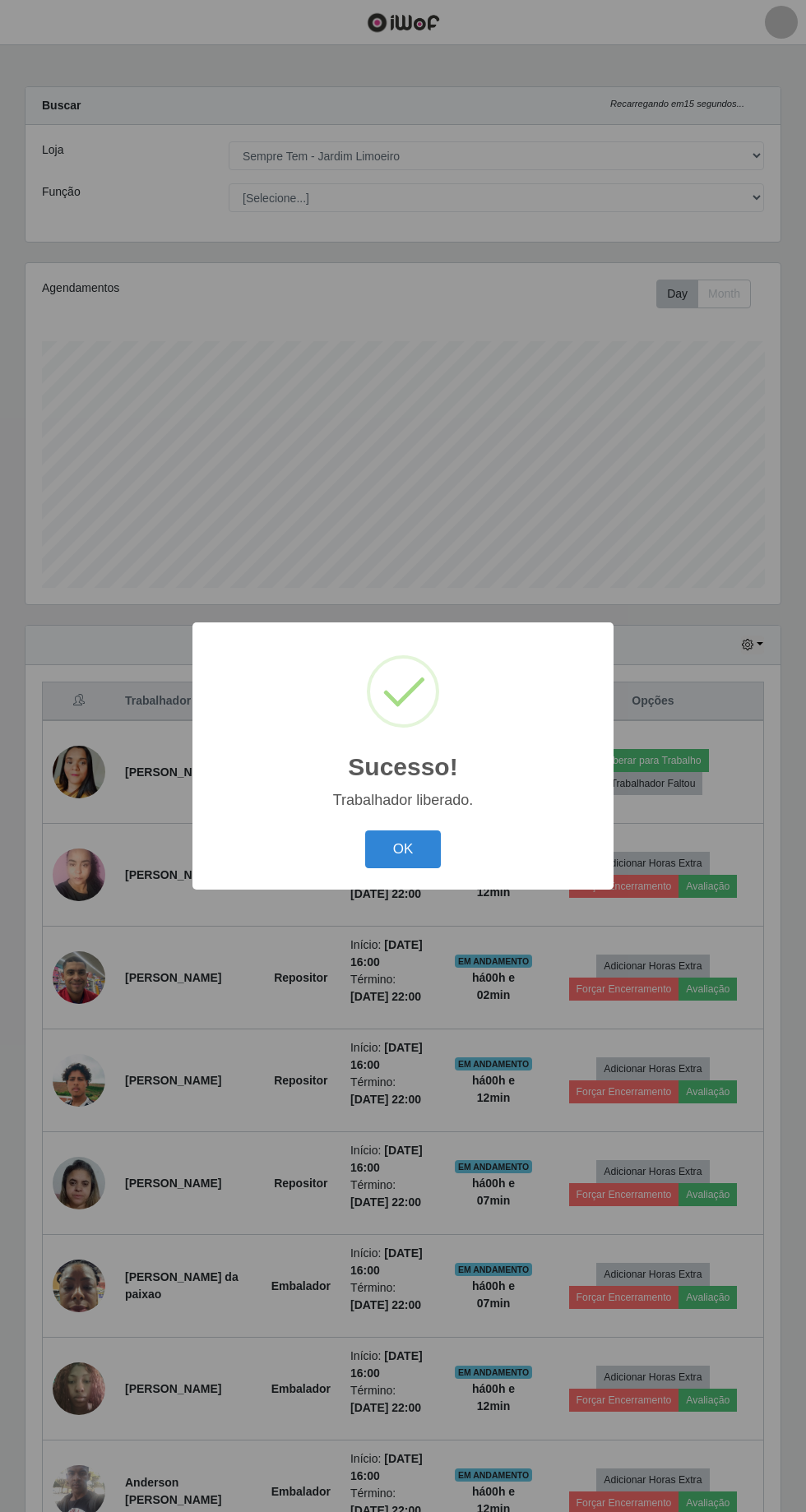
click at [421, 869] on button "OK" at bounding box center [403, 850] width 76 height 39
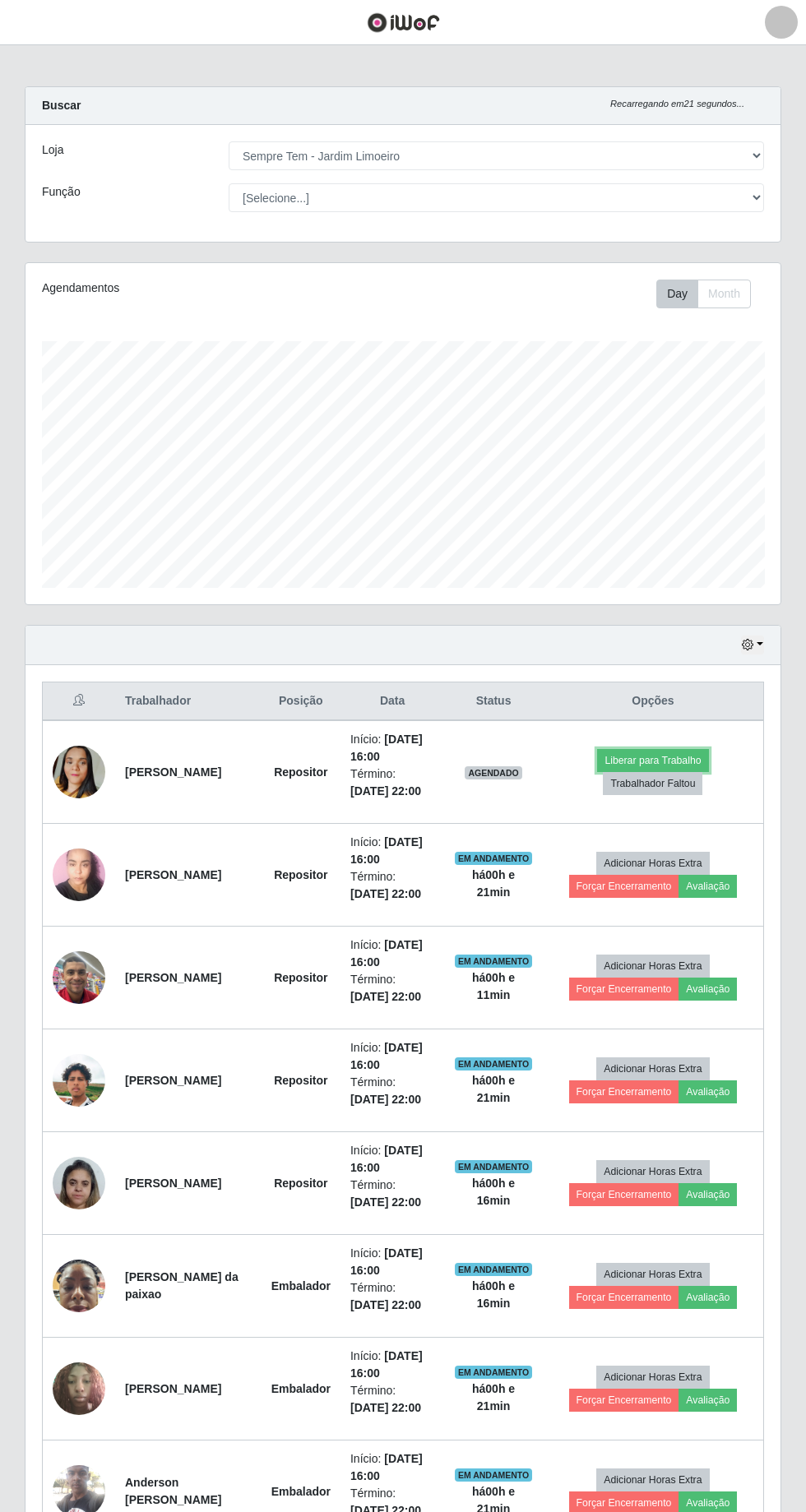
click at [681, 760] on button "Liberar para Trabalho" at bounding box center [652, 760] width 111 height 23
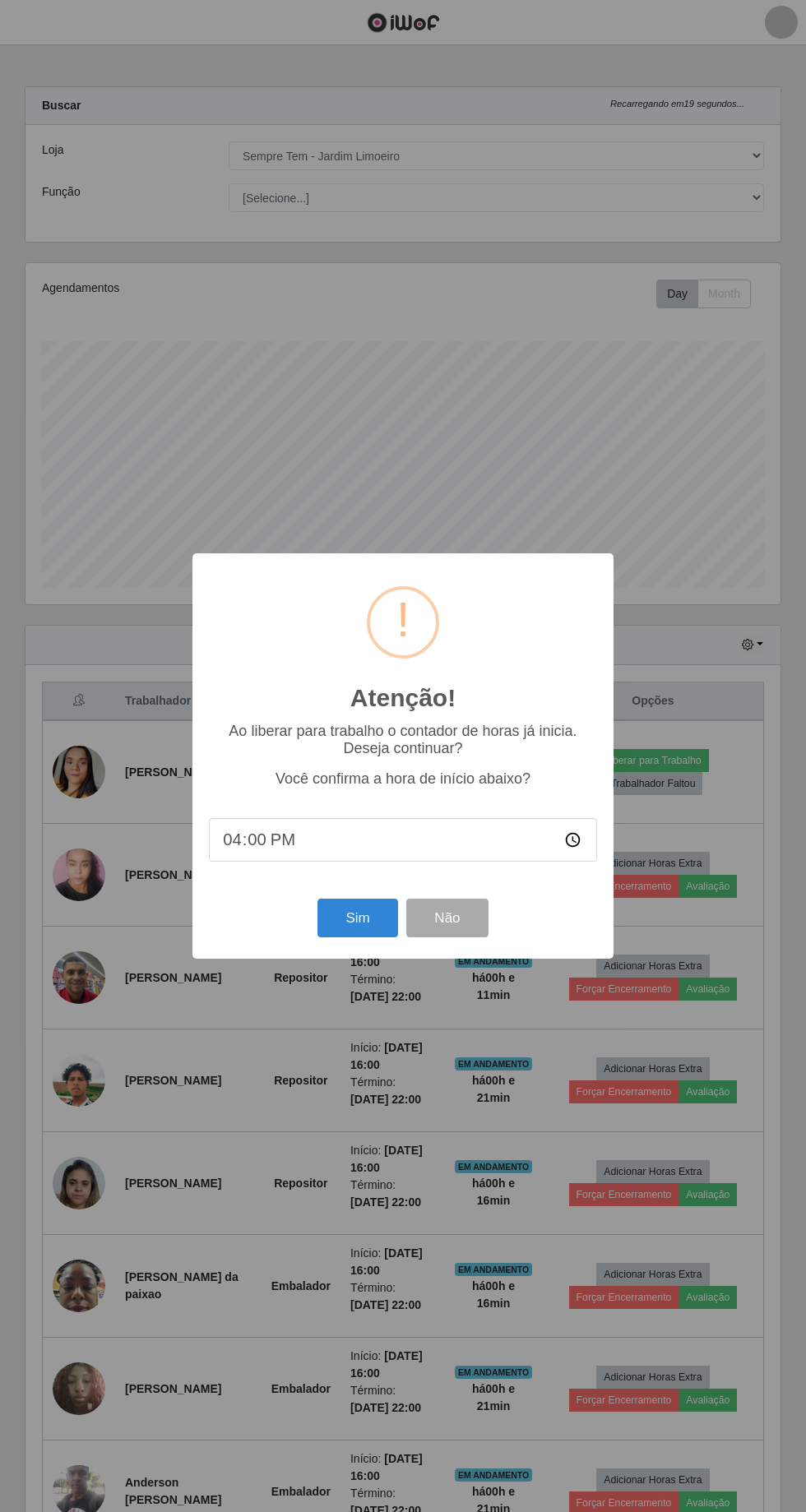
click at [379, 840] on input "16:00" at bounding box center [403, 840] width 388 height 44
type input "16:20"
click at [339, 927] on button "Sim" at bounding box center [356, 918] width 80 height 39
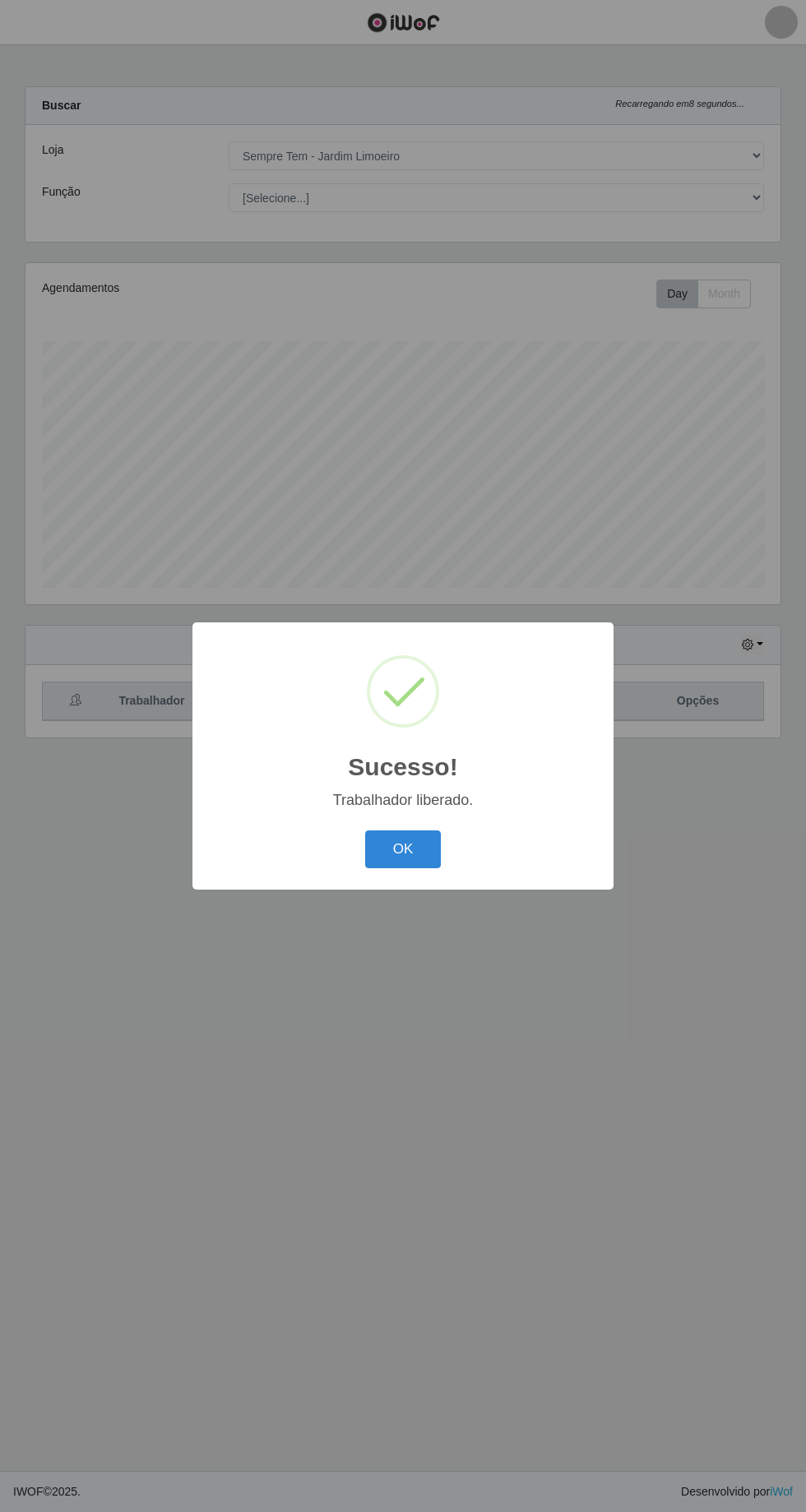
click at [401, 846] on button "OK" at bounding box center [403, 850] width 76 height 39
